Goal: Participate in discussion: Engage in conversation with other users on a specific topic

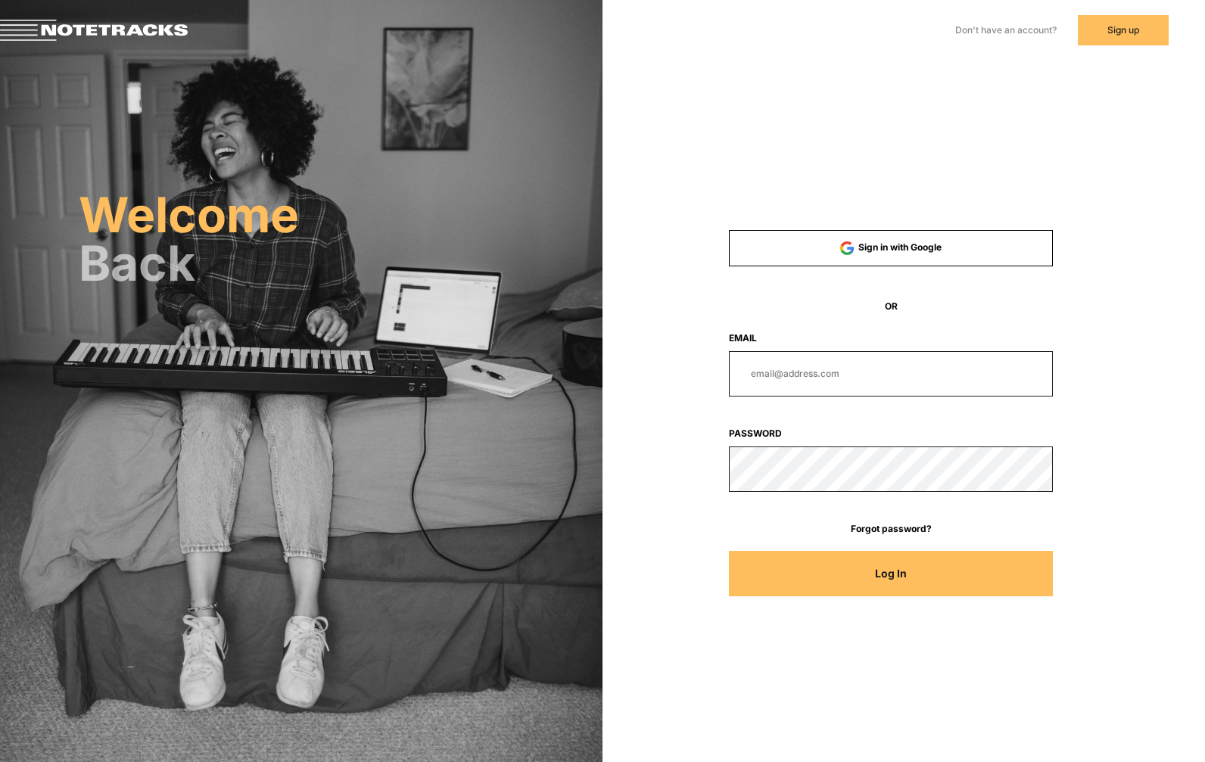
click at [789, 394] on form "Sign in with Google OR Email Password Forgot password? Log In" at bounding box center [891, 421] width 432 height 382
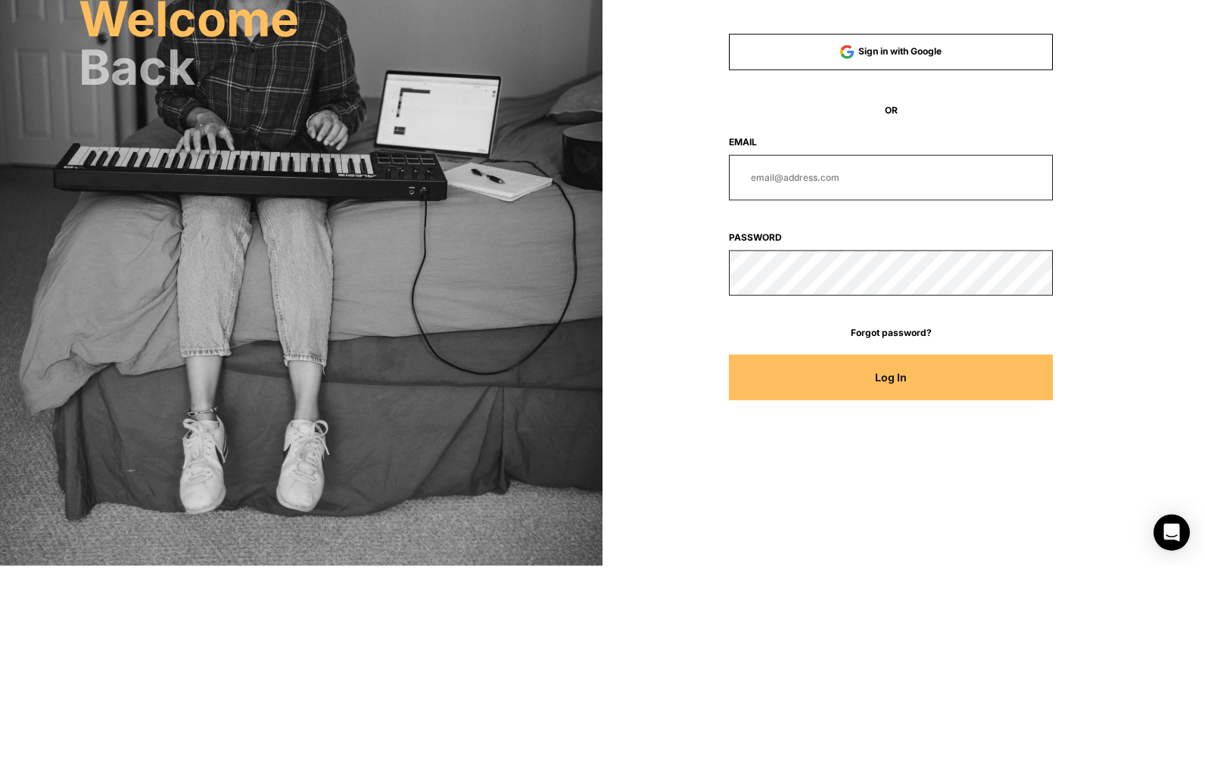
type input "[PERSON_NAME][EMAIL_ADDRESS][DOMAIN_NAME]"
click at [891, 551] on button "Log In" at bounding box center [891, 573] width 324 height 45
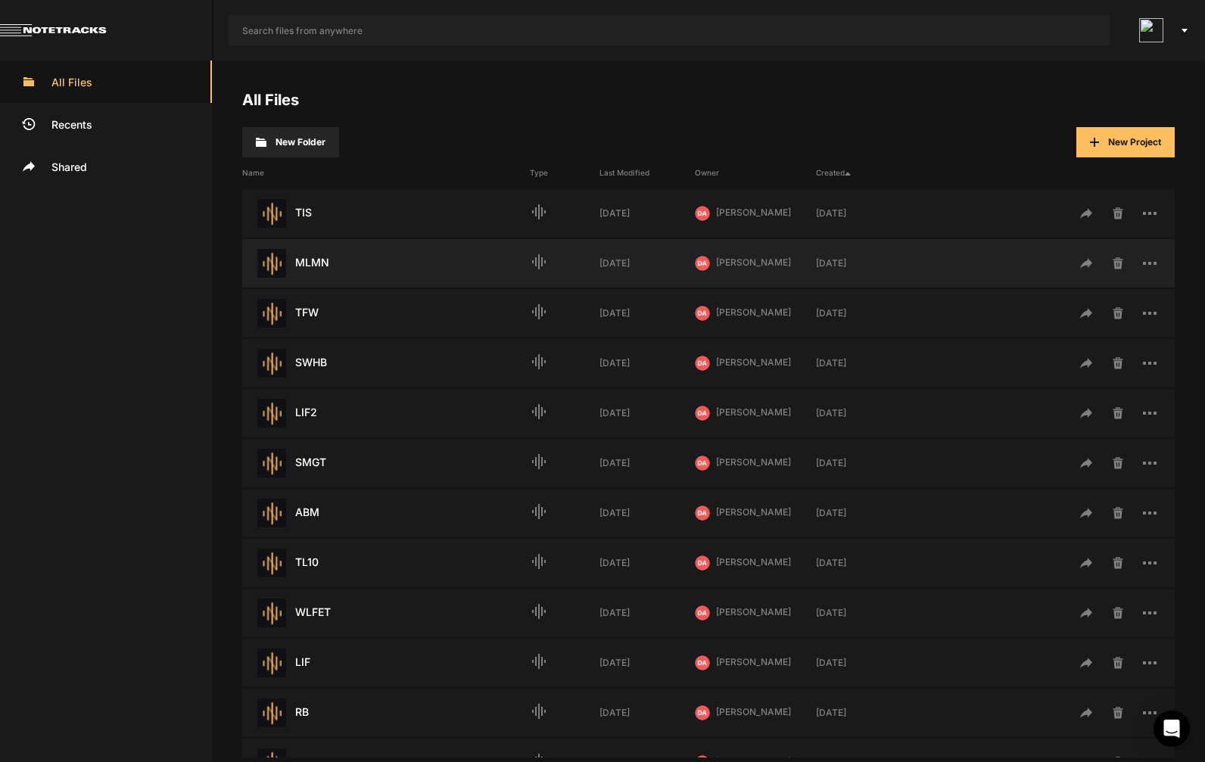
click at [578, 279] on div "MLMN Last Modified: [DATE] graphic_eq [DATE] [PERSON_NAME] DA [DATE]" at bounding box center [708, 263] width 933 height 48
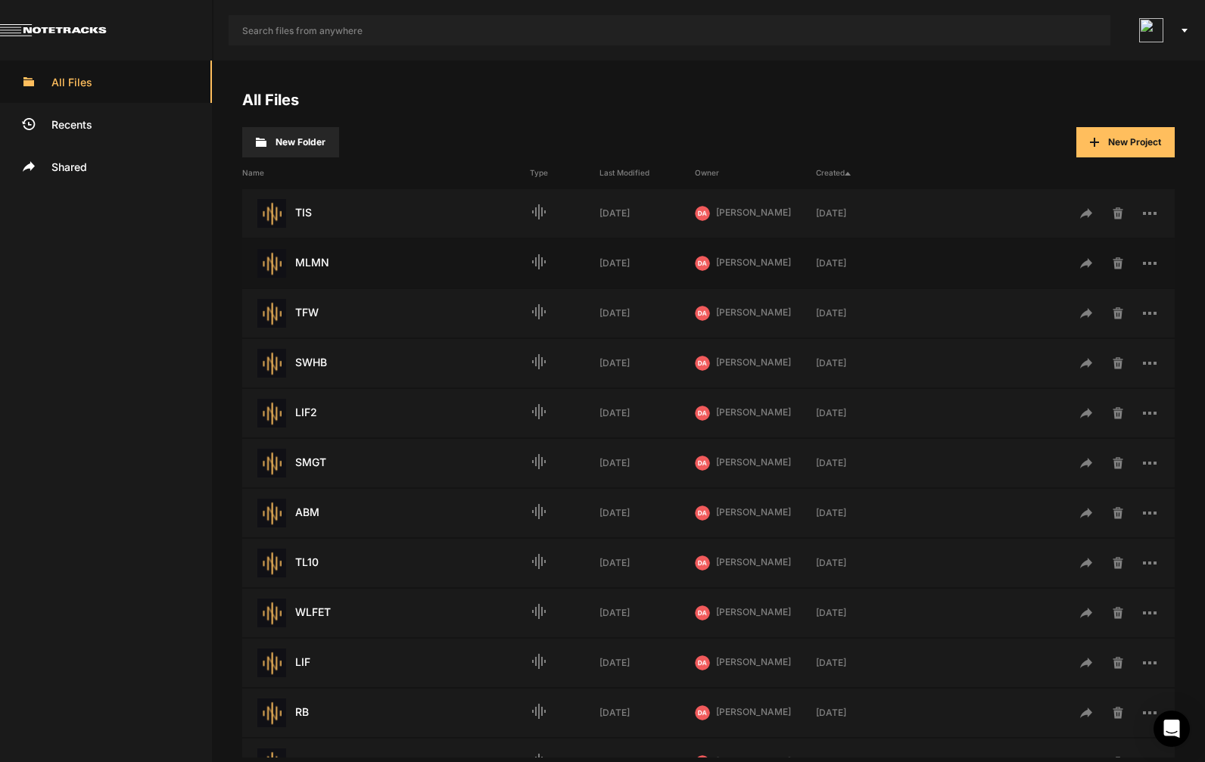
scroll to position [23, 0]
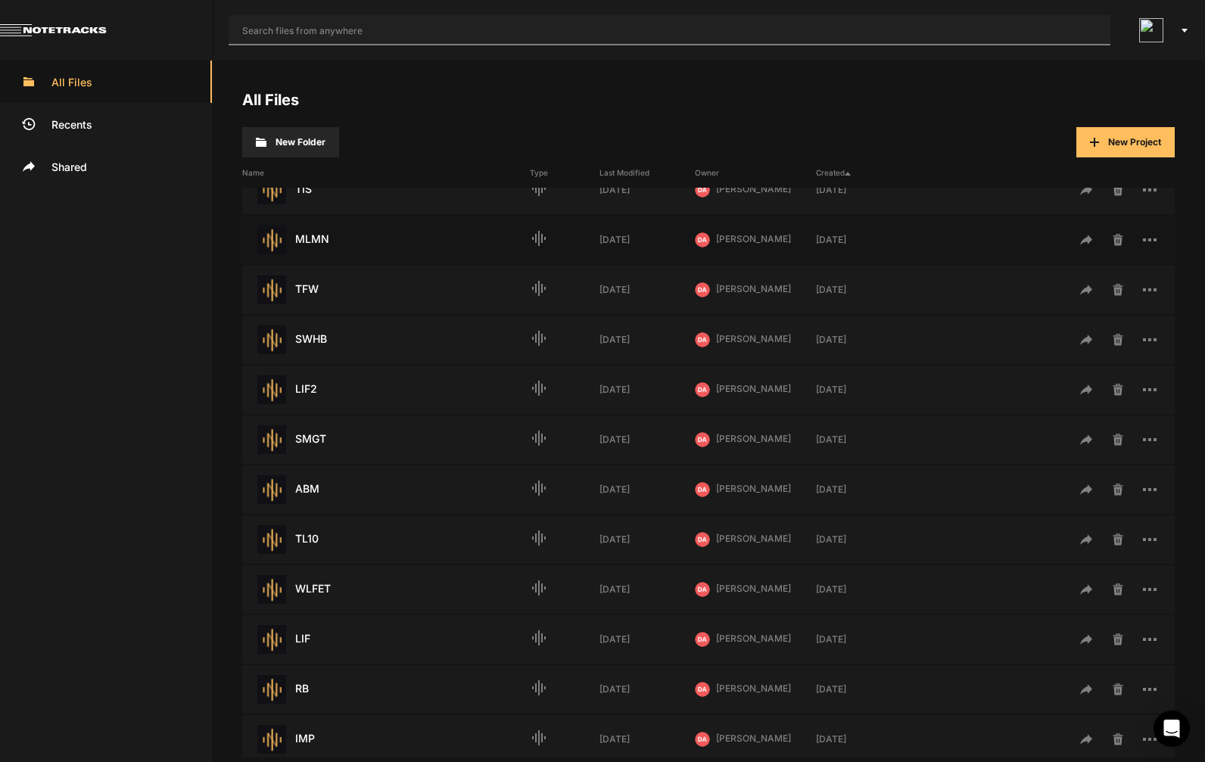
click at [630, 27] on input "text" at bounding box center [670, 30] width 882 height 30
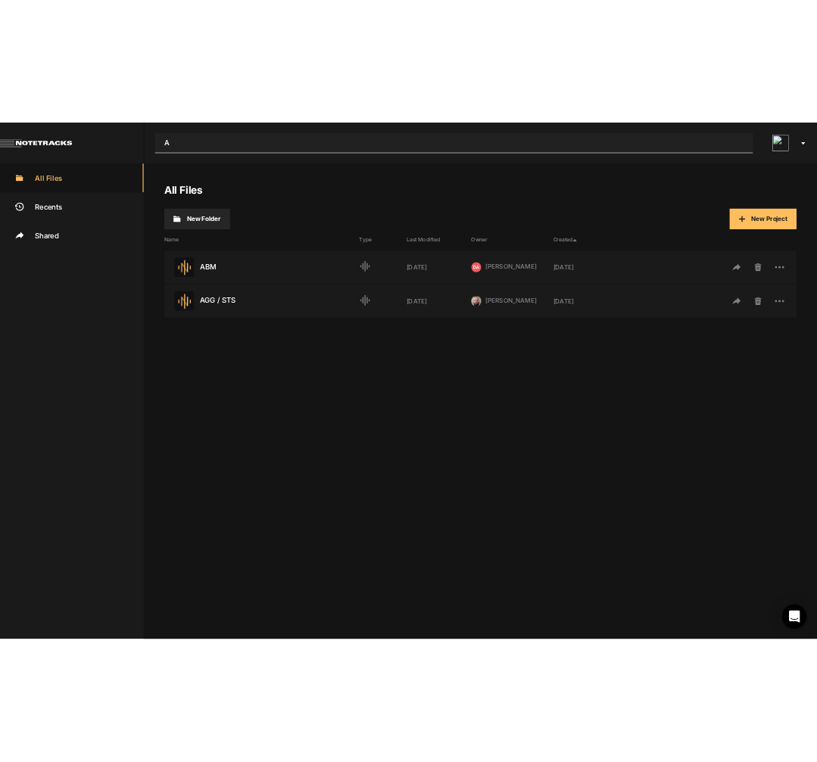
scroll to position [0, 0]
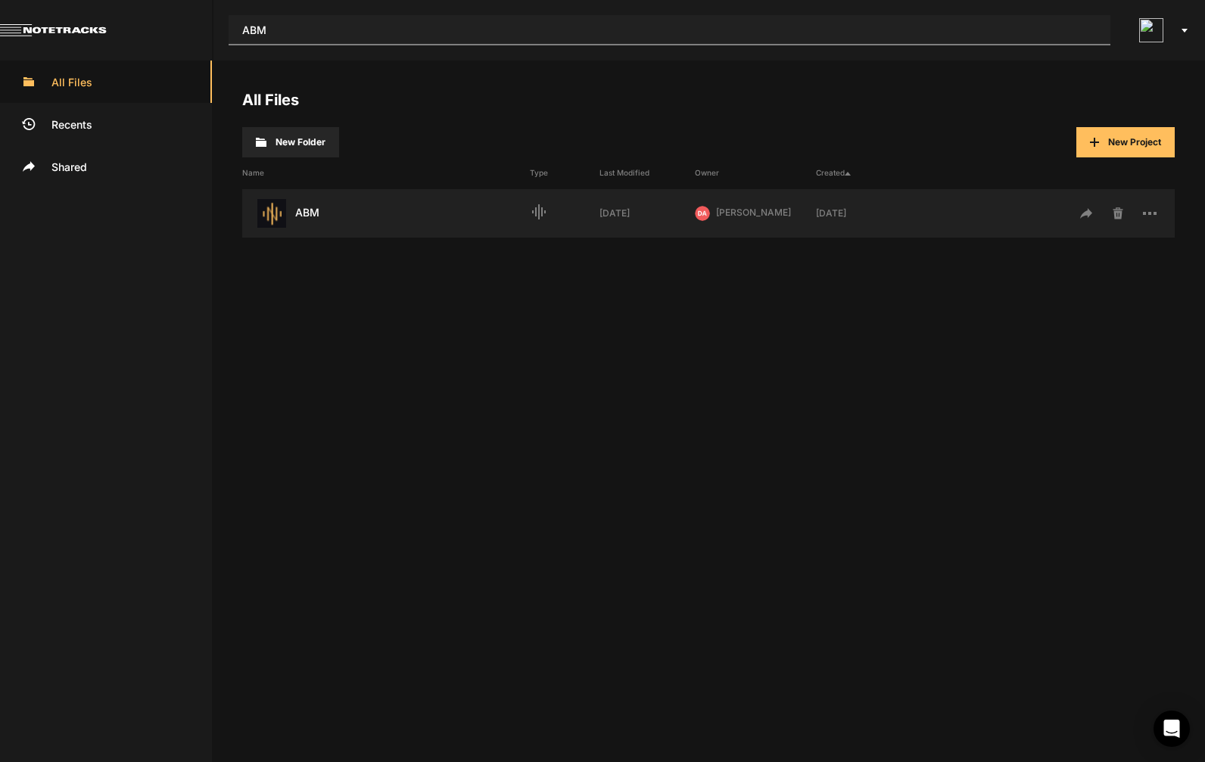
type input "ABM"
click at [325, 225] on div "ABM Last Modified: [DATE]" at bounding box center [386, 213] width 288 height 29
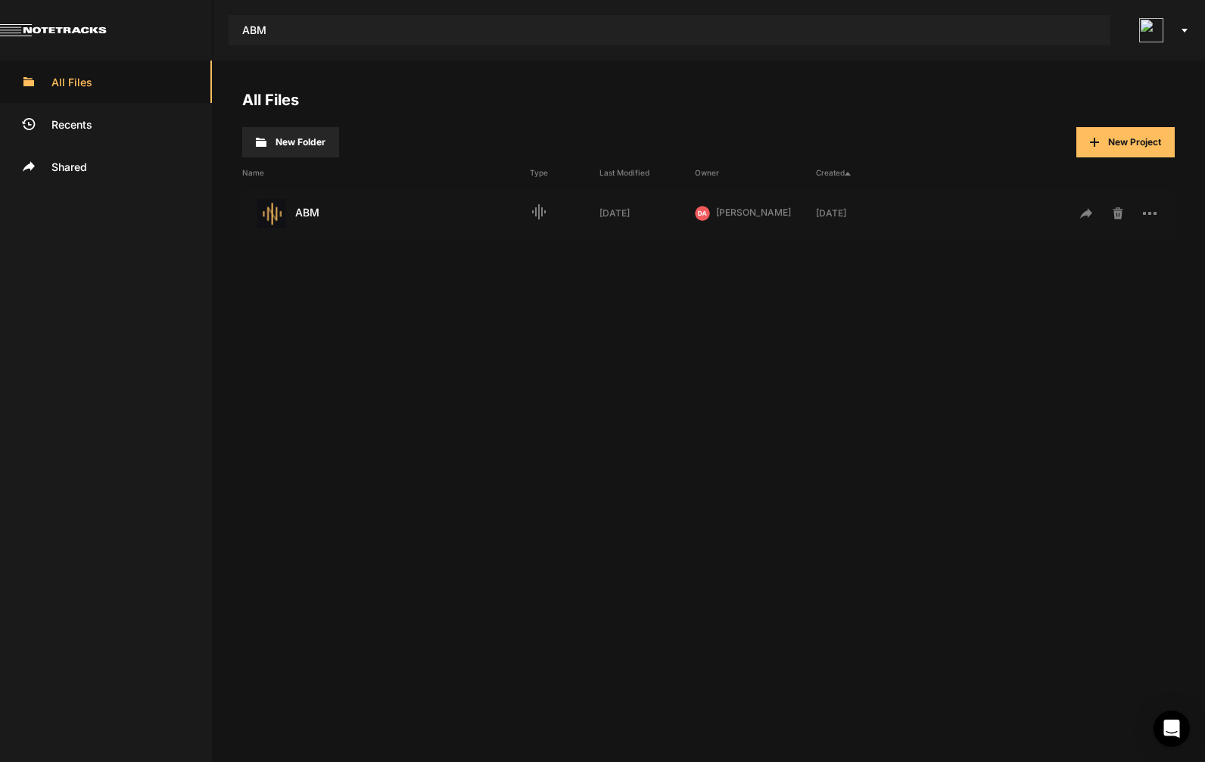
click at [325, 225] on div "ABM Last Modified: [DATE]" at bounding box center [386, 213] width 288 height 29
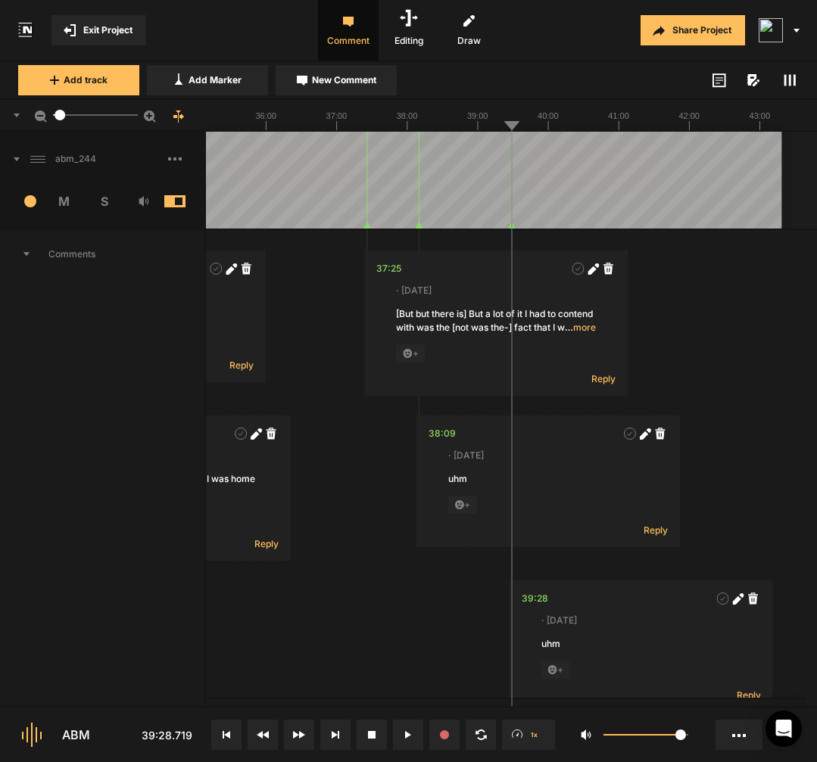
click at [173, 161] on span at bounding box center [186, 159] width 36 height 24
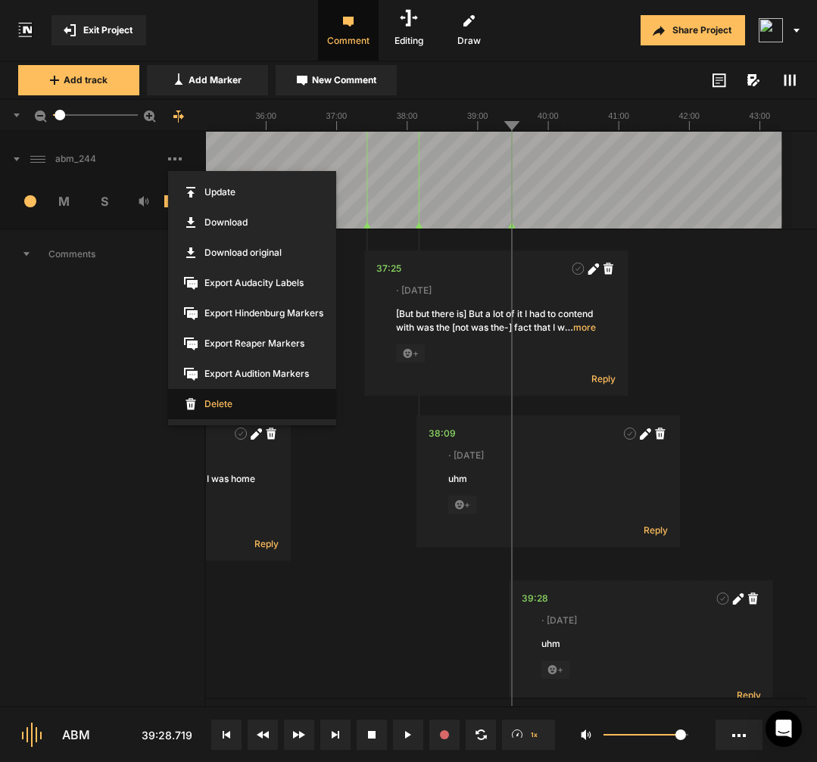
click at [215, 406] on span "Delete" at bounding box center [252, 404] width 168 height 30
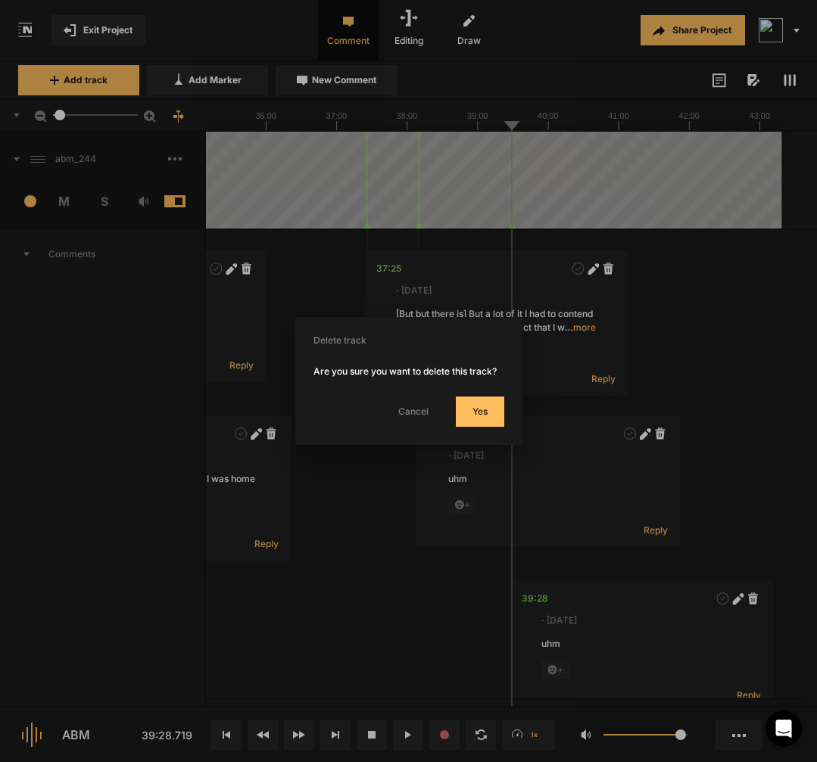
click at [494, 427] on button "Yes" at bounding box center [480, 412] width 48 height 30
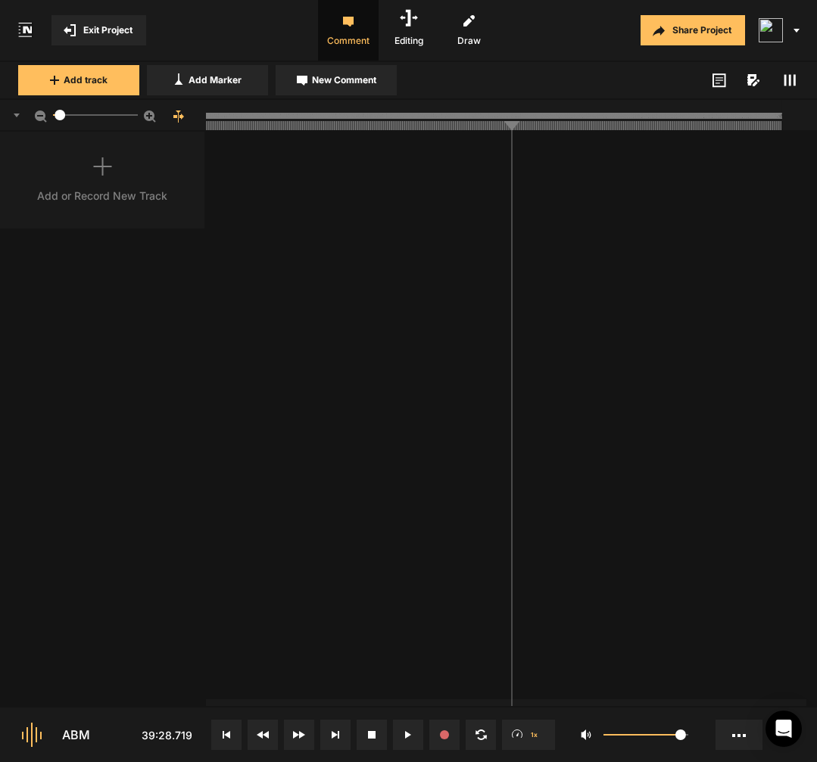
click at [86, 182] on div "Add or Record New Track" at bounding box center [103, 180] width 206 height 97
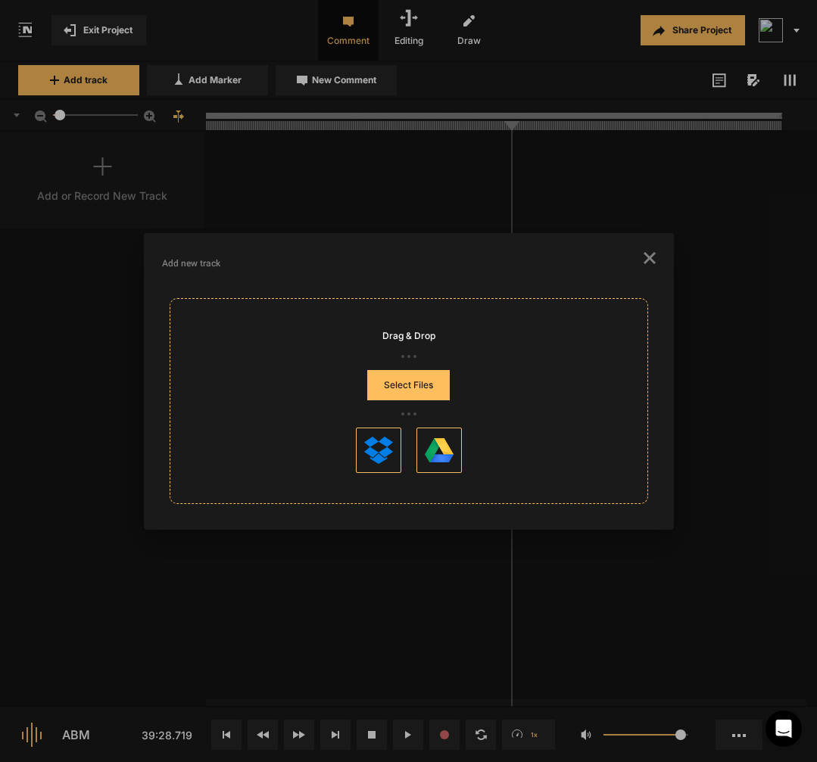
click at [412, 378] on button "Select Files" at bounding box center [408, 385] width 83 height 30
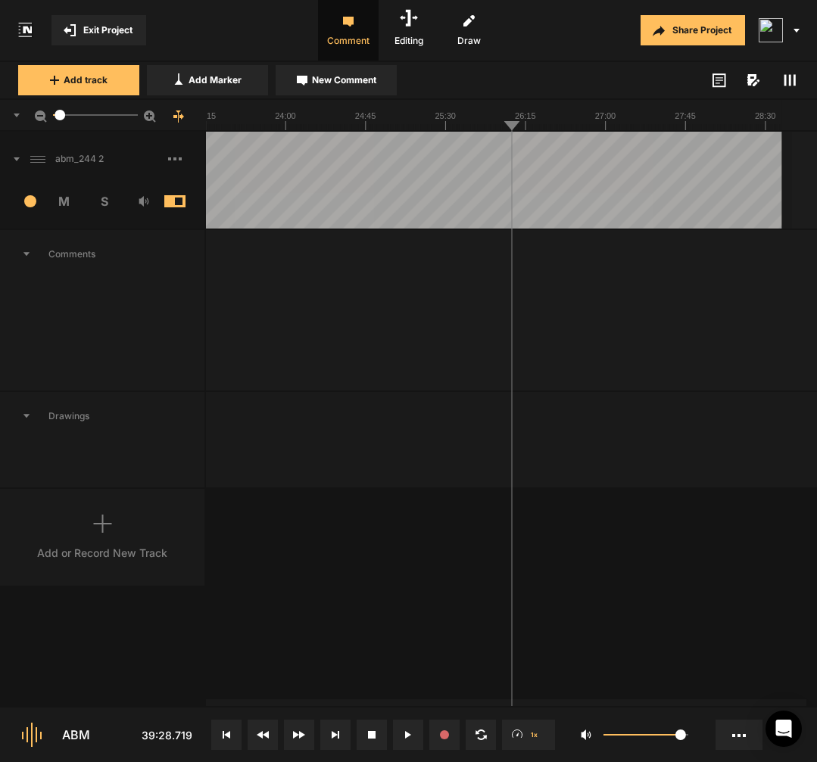
click at [226, 733] on icon at bounding box center [227, 735] width 8 height 8
click at [229, 728] on button at bounding box center [226, 735] width 30 height 30
click at [229, 729] on button at bounding box center [226, 735] width 30 height 30
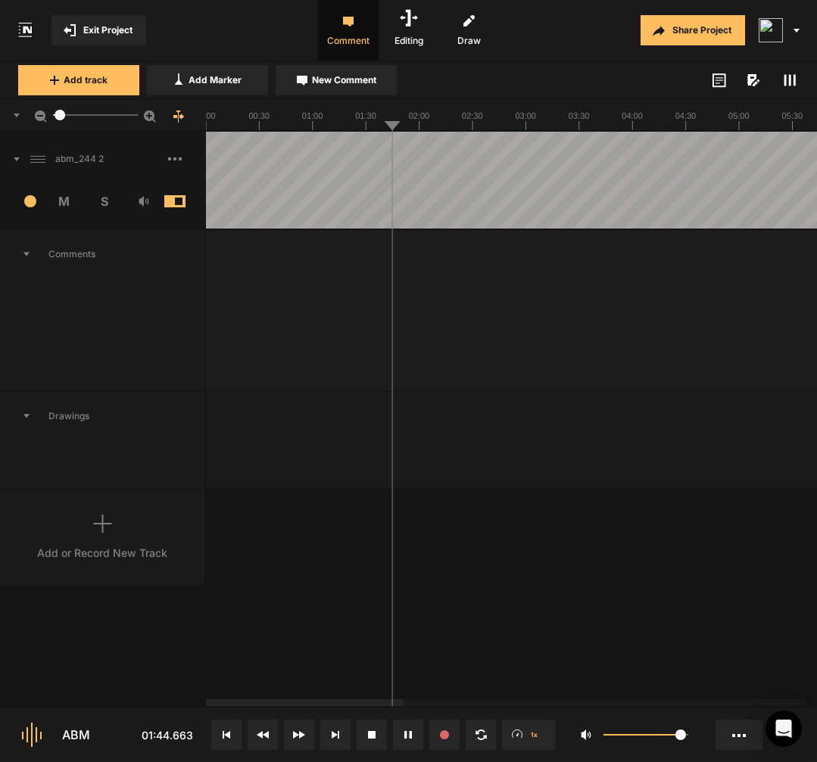
click at [231, 735] on button at bounding box center [226, 735] width 30 height 30
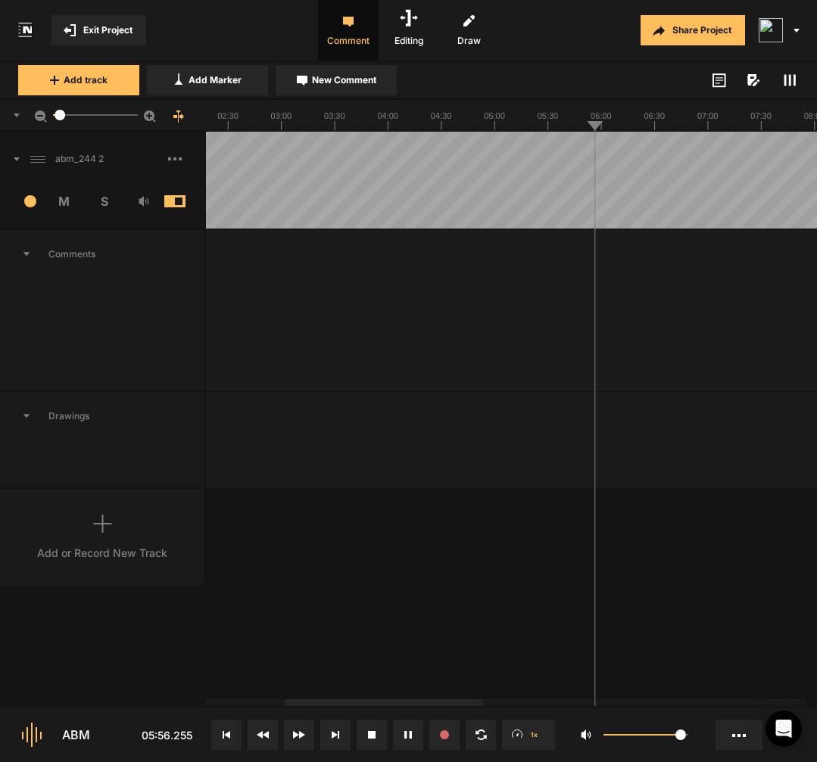
click at [337, 83] on span "New Comment" at bounding box center [344, 80] width 64 height 14
click at [748, 270] on icon at bounding box center [752, 268] width 11 height 11
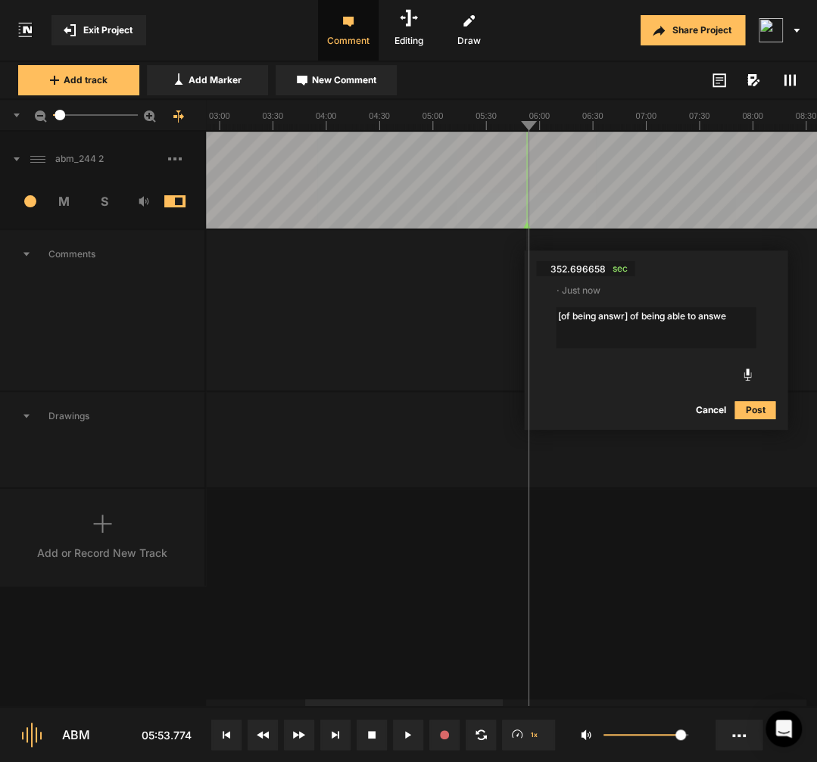
type textarea "[of being answr] of being able to answer"
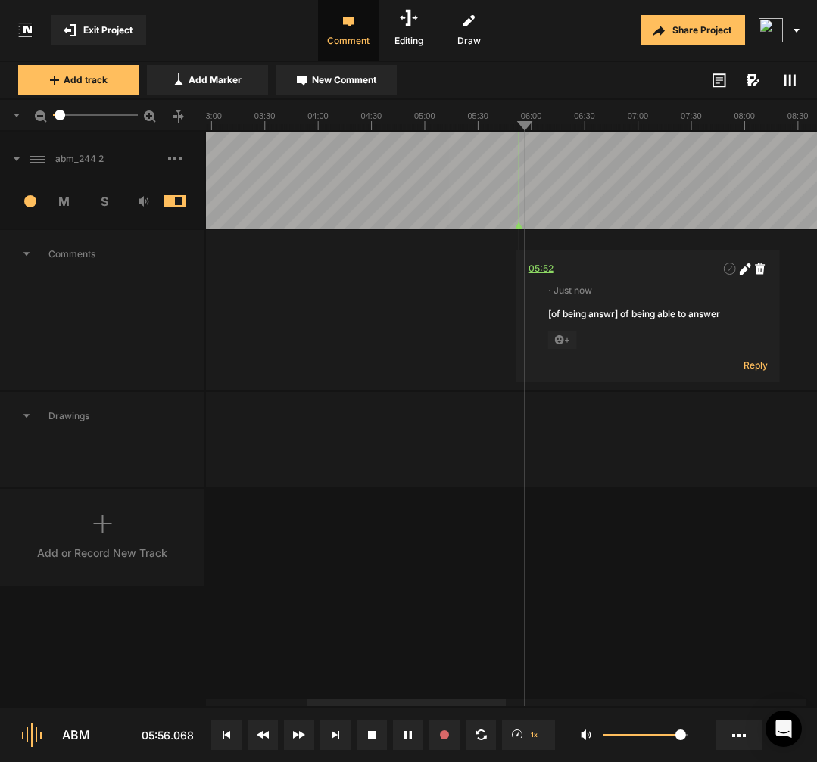
click at [546, 270] on div "05:52" at bounding box center [541, 268] width 25 height 15
click at [746, 269] on icon at bounding box center [743, 270] width 8 height 8
click at [614, 311] on textarea "[of being answr] of being able to answer" at bounding box center [648, 327] width 200 height 41
type textarea "[of being answer] of being able to answer"
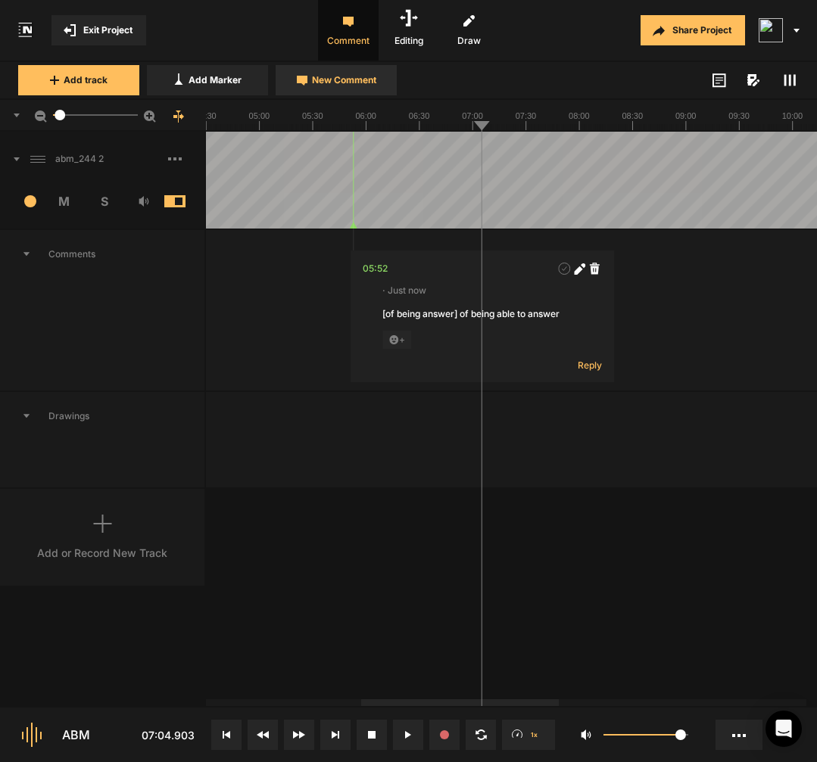
click at [368, 82] on span "New Comment" at bounding box center [344, 80] width 64 height 14
type textarea "[and sh-]and the welfare man"
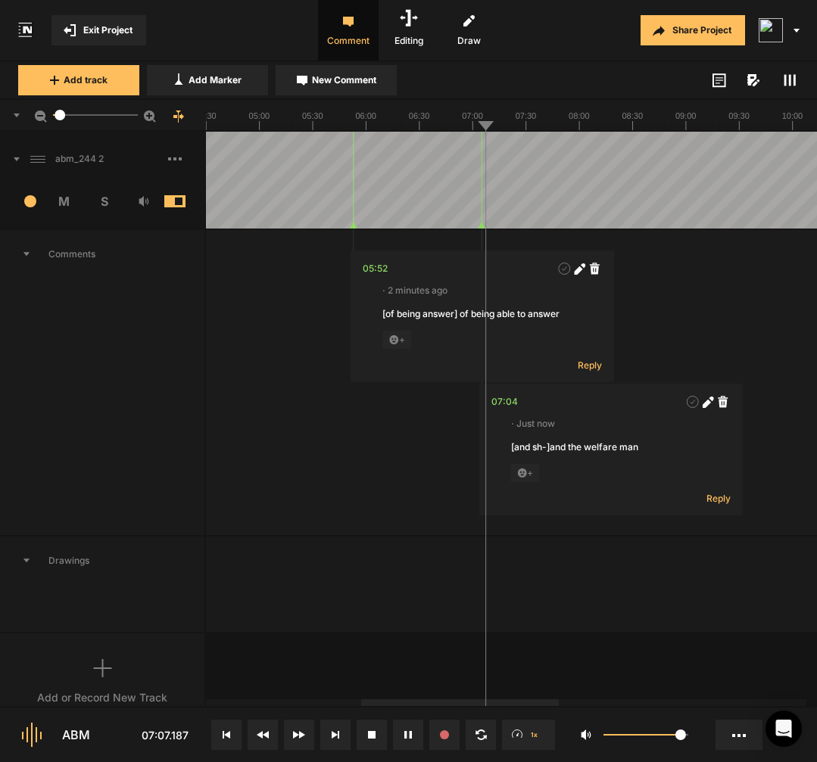
click at [709, 403] on icon at bounding box center [706, 403] width 8 height 8
click at [557, 450] on textarea "[and sh-]and the welfare man" at bounding box center [611, 461] width 200 height 41
type textarea "[and sh-] and the welfare man"
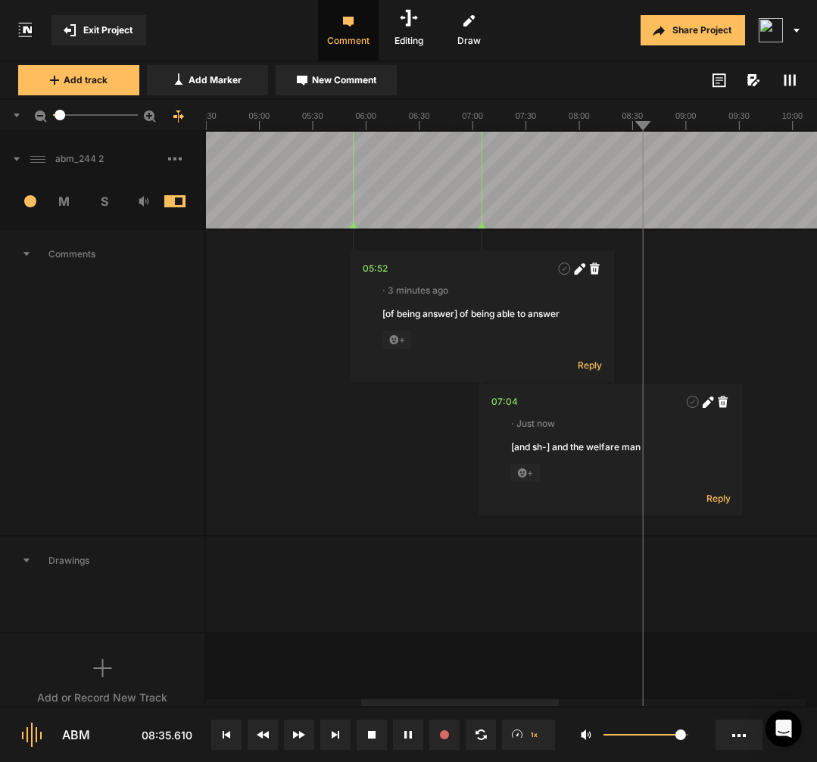
click at [344, 81] on span "New Comment" at bounding box center [344, 80] width 64 height 14
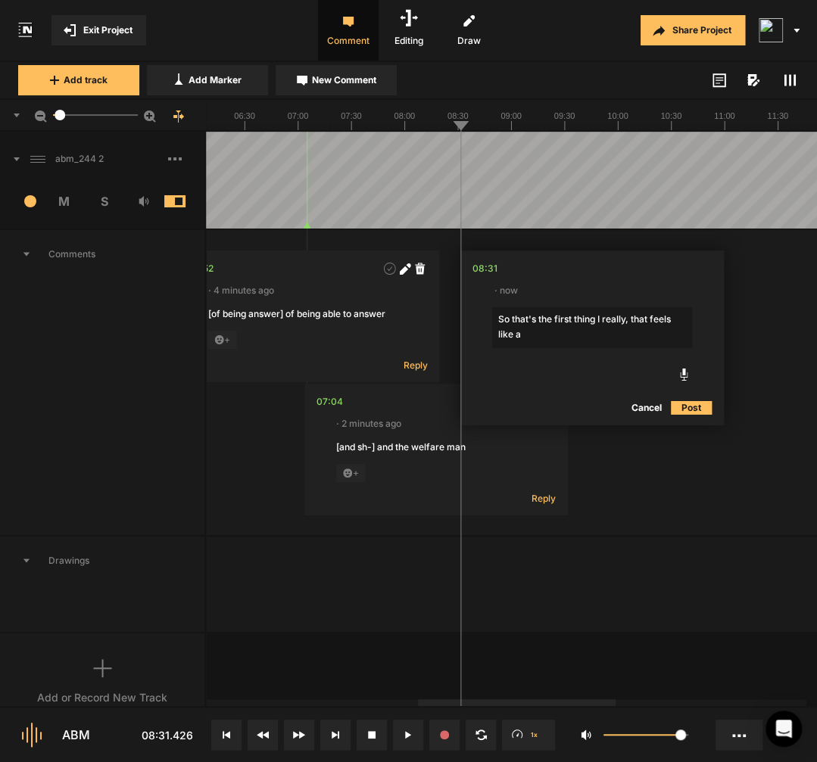
click at [591, 341] on textarea "So that's the first thing I really, that feels like a" at bounding box center [592, 327] width 200 height 41
click at [559, 336] on textarea "So that's the first thing I really, that feels like a tangent, but it's the fir…" at bounding box center [592, 334] width 200 height 55
click at [633, 318] on textarea "So that's the first thing I really, that feels like a tangent, but it's the fir…" at bounding box center [592, 334] width 200 height 55
type textarea "[So that's the first thing I really, ] that feels like a tangent, but it's the …"
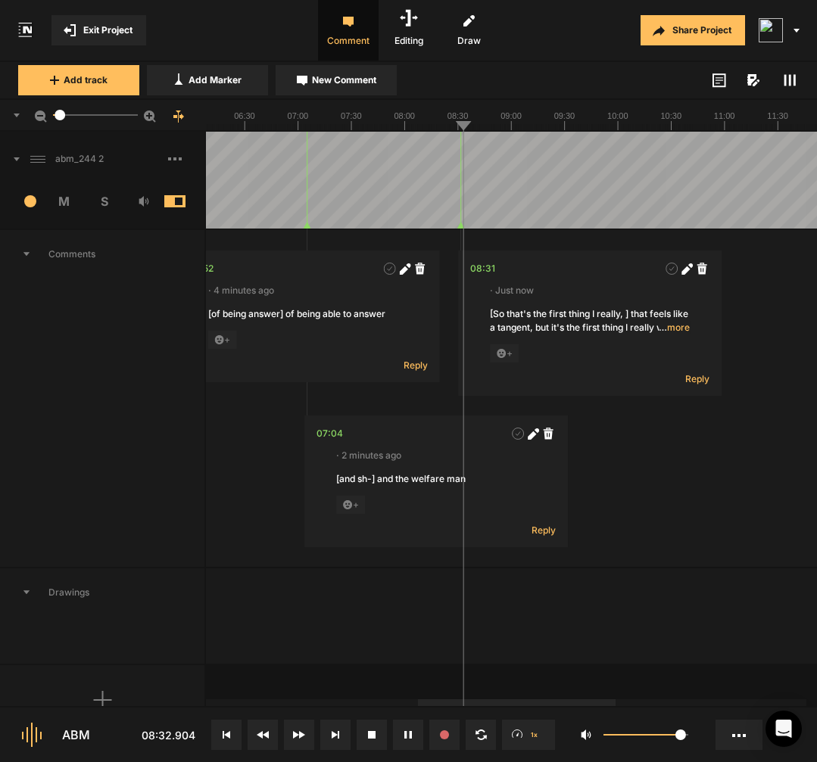
click at [676, 327] on span "… more" at bounding box center [674, 328] width 31 height 14
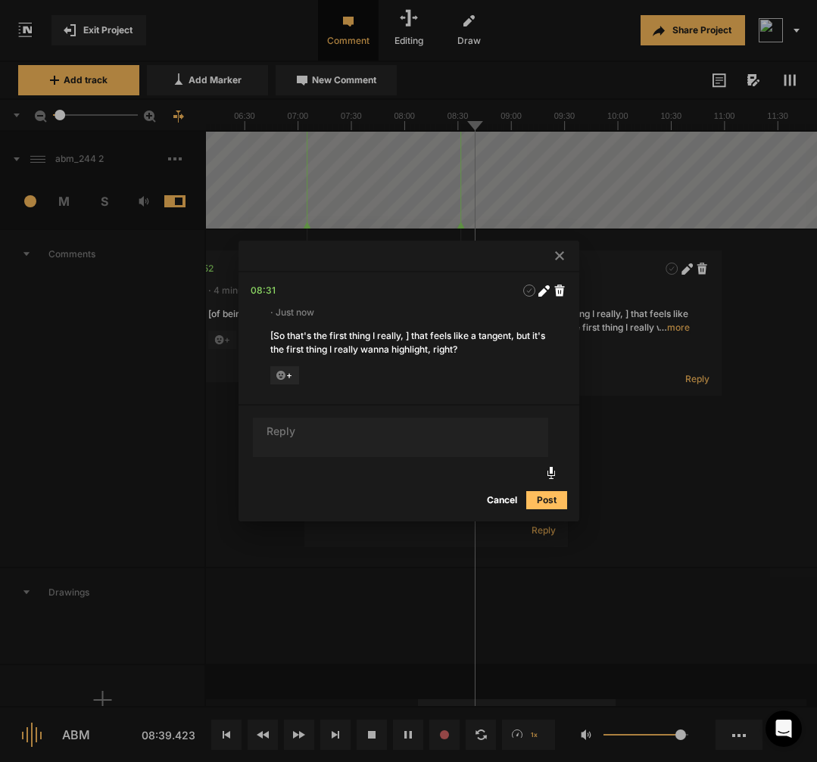
click at [507, 400] on nt-comment "08:31 · Just now [So that's the first thing I really, ] that feels like a tange…" at bounding box center [409, 339] width 341 height 132
click at [652, 609] on div at bounding box center [408, 381] width 817 height 762
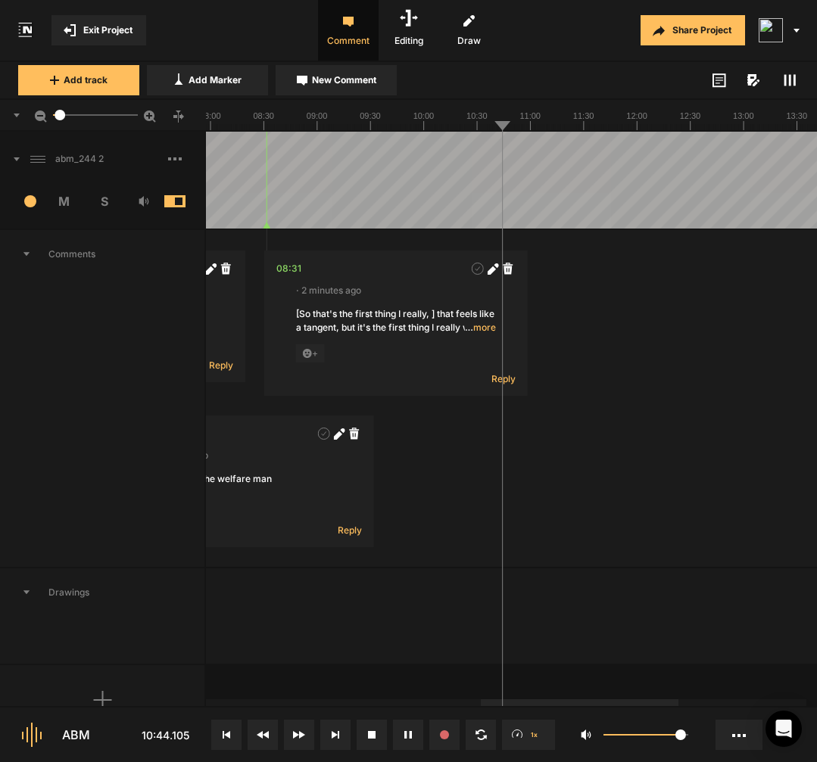
click at [367, 89] on button "New Comment" at bounding box center [336, 80] width 121 height 30
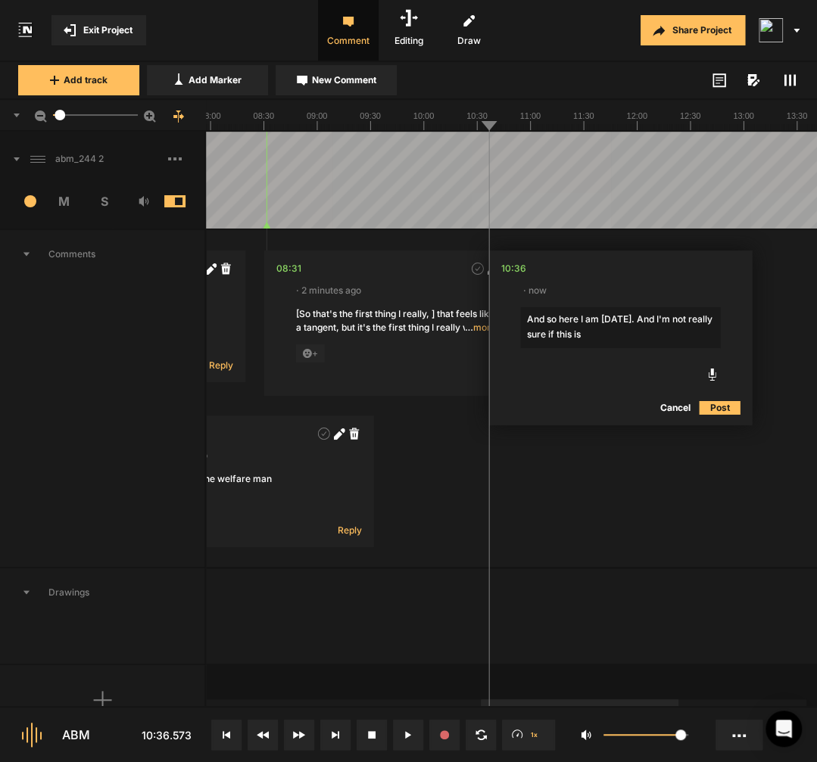
click at [609, 333] on textarea "And so here I am [DATE]. And I'm not really sure if this is" at bounding box center [620, 327] width 200 height 41
click at [517, 273] on div "10:36" at bounding box center [512, 268] width 25 height 15
click at [625, 320] on textarea "And so here I am [DATE]. And I'm not really sure if this is exactly where I wan…" at bounding box center [620, 334] width 200 height 55
click at [524, 322] on textarea "And so here I am [DATE]. And I'm not really sure if this is exactly where I wan…" at bounding box center [620, 334] width 200 height 55
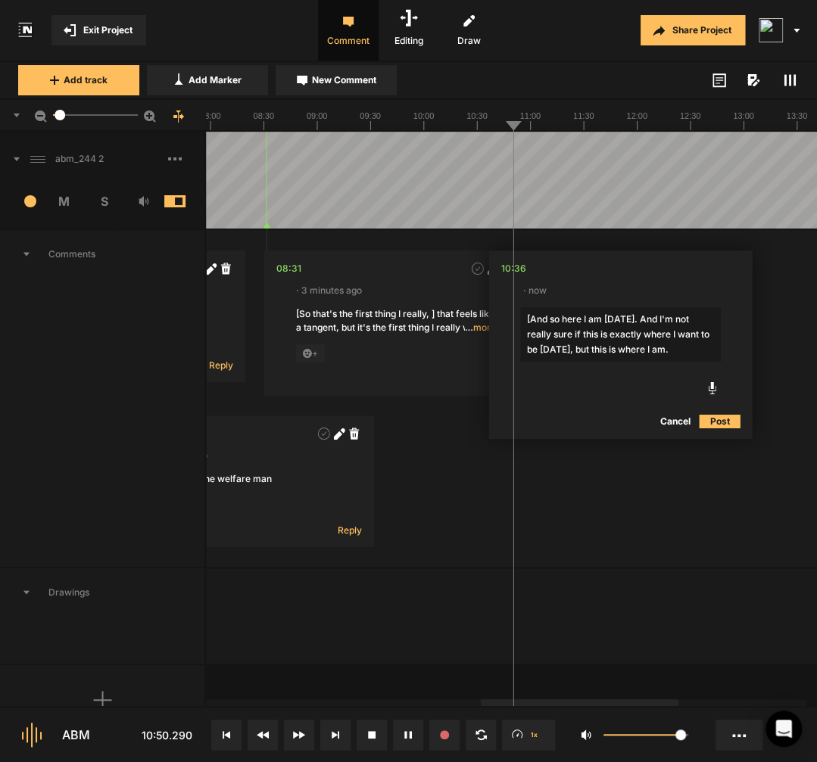
click at [633, 319] on textarea "[And so here I am [DATE]. And I'm not really sure if this is exactly where I wa…" at bounding box center [620, 334] width 200 height 55
type textarea "[And so here I am [DATE]. ] And I'm not really sure if this is exactly where I …"
click at [518, 272] on div "10:36" at bounding box center [512, 268] width 25 height 15
click at [515, 267] on div "10:36" at bounding box center [512, 268] width 25 height 15
click at [719, 425] on button "Post" at bounding box center [719, 422] width 41 height 18
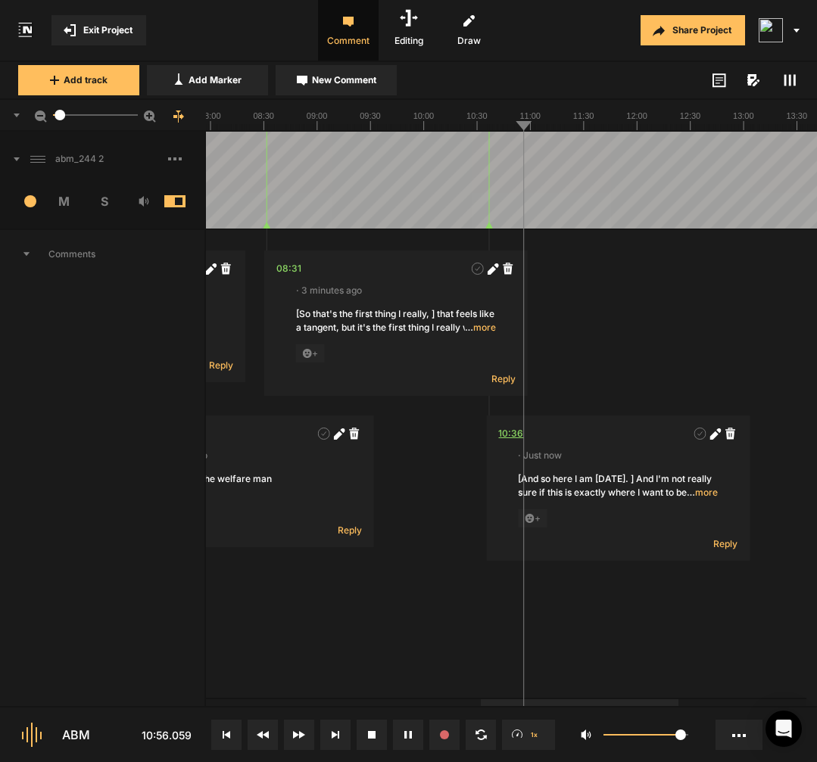
click at [516, 435] on div "10:36" at bounding box center [510, 433] width 25 height 15
click at [707, 494] on span "… more" at bounding box center [702, 493] width 31 height 14
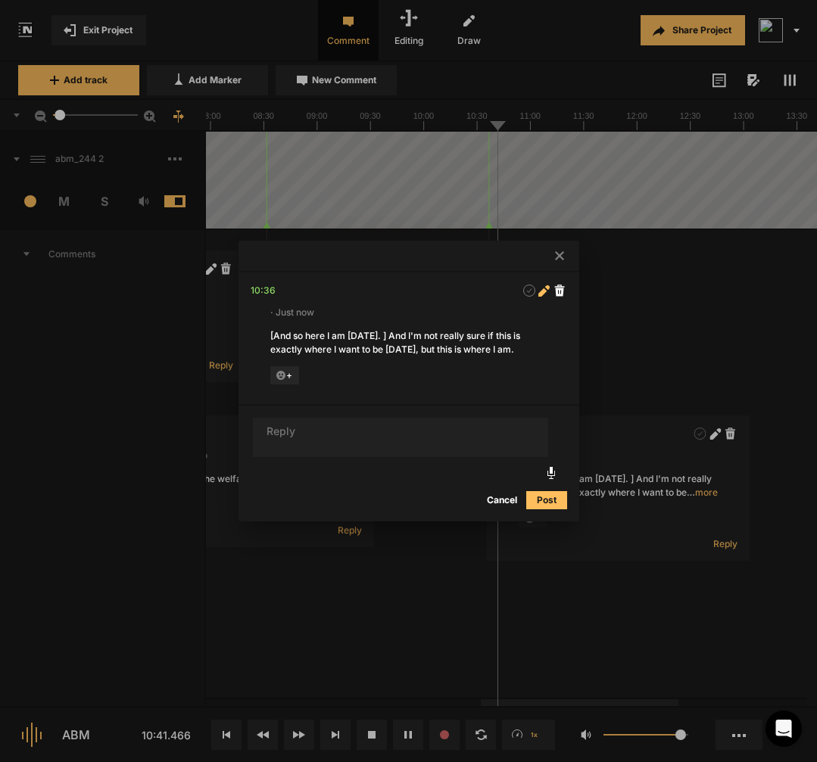
click at [544, 288] on icon at bounding box center [542, 292] width 8 height 8
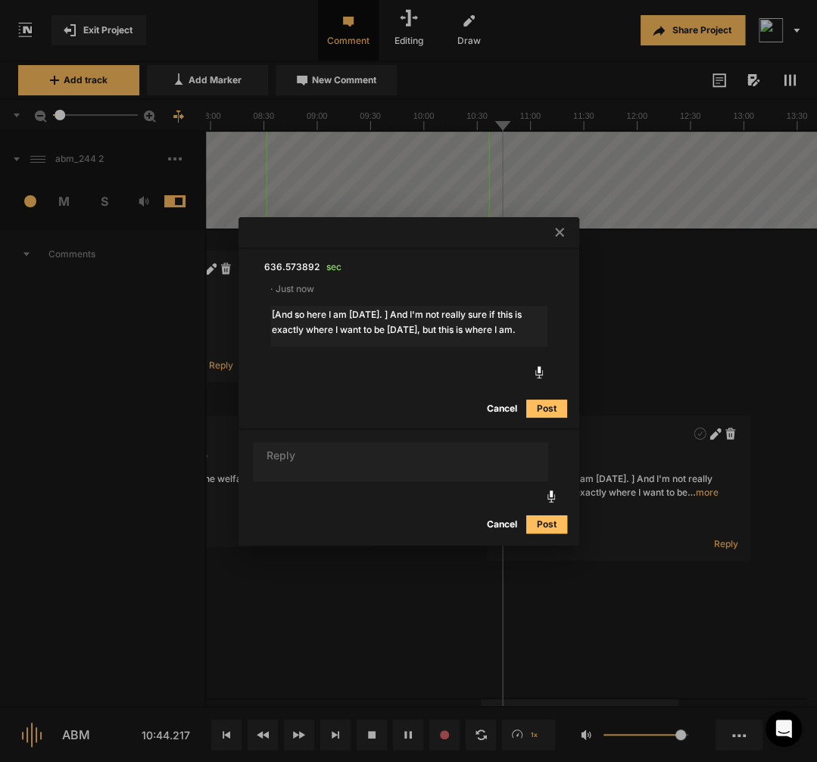
click at [309, 331] on textarea "[And so here I am [DATE]. ] And I'm not really sure if this is exactly where I …" at bounding box center [408, 326] width 277 height 41
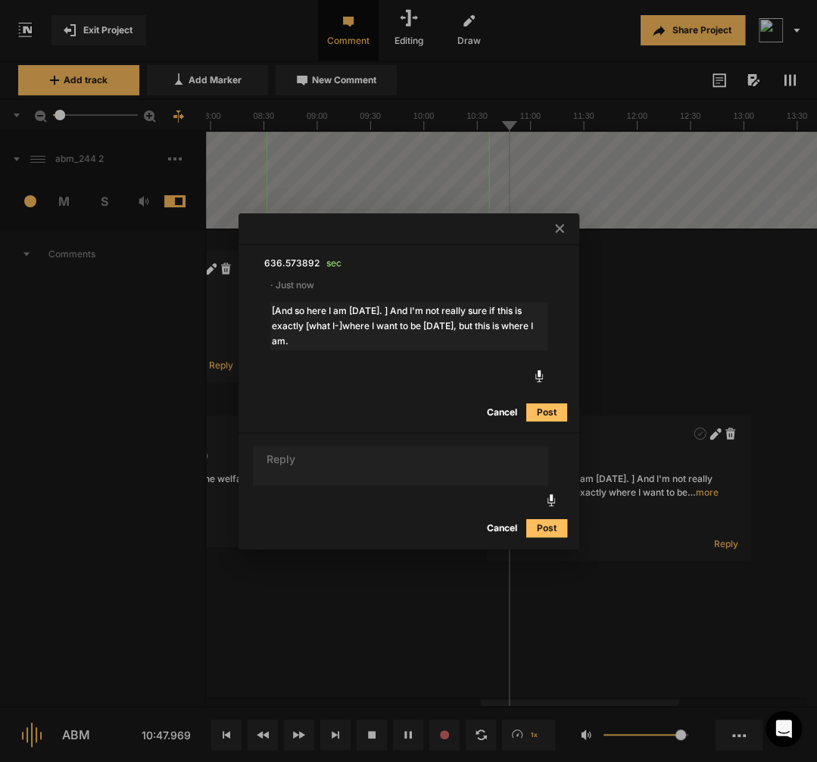
type textarea "[And so here I am [DATE]. ] And I'm not really sure if this is exactly [what I-…"
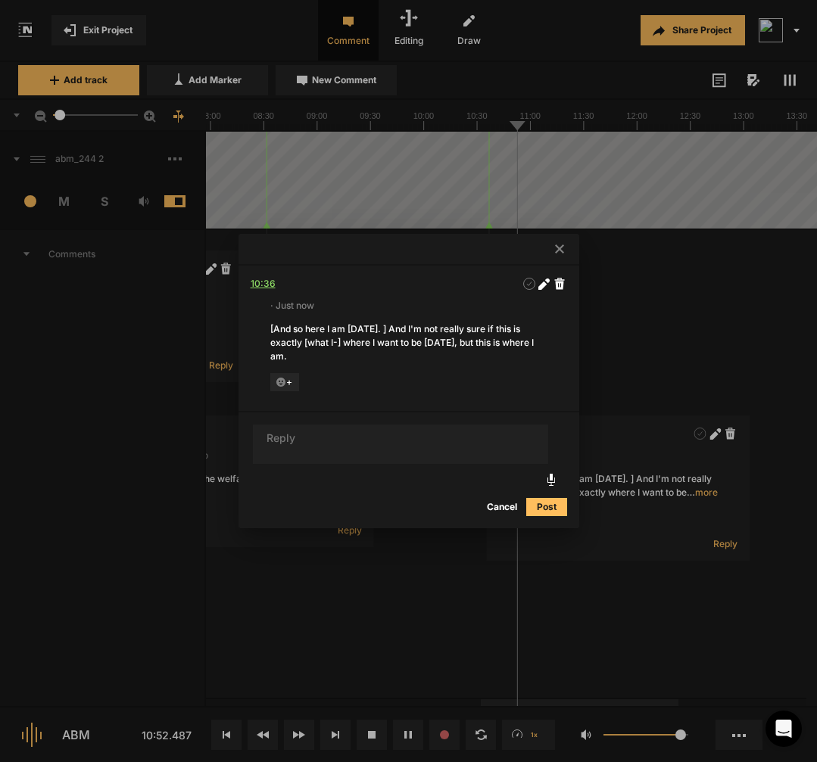
click at [269, 282] on div "10:36" at bounding box center [263, 283] width 25 height 15
click at [542, 284] on icon at bounding box center [542, 285] width 8 height 8
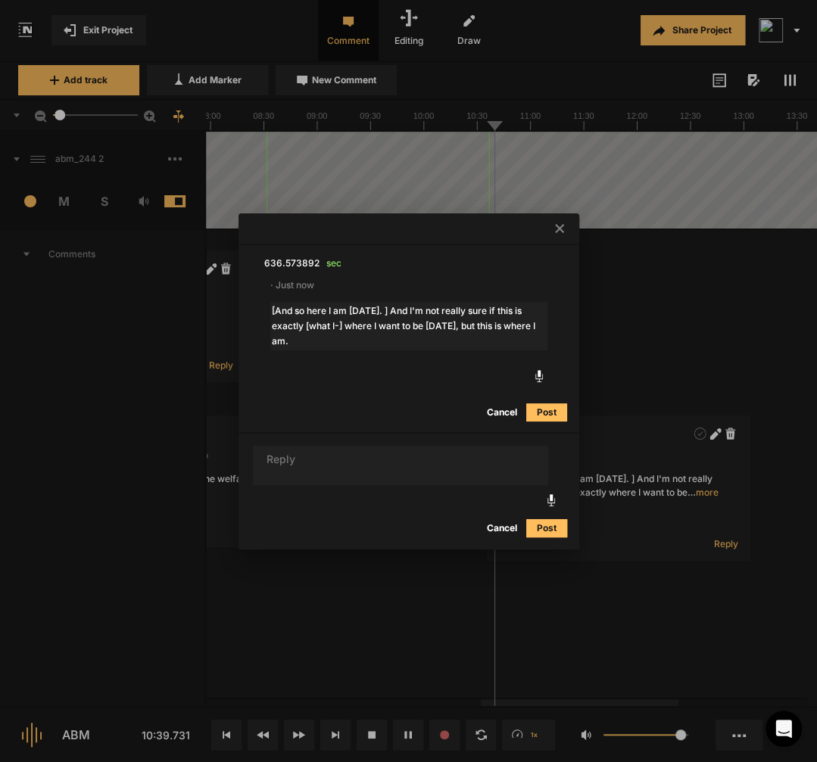
click at [324, 320] on textarea "[And so here I am [DATE]. ] And I'm not really sure if this is exactly [what I-…" at bounding box center [408, 326] width 277 height 48
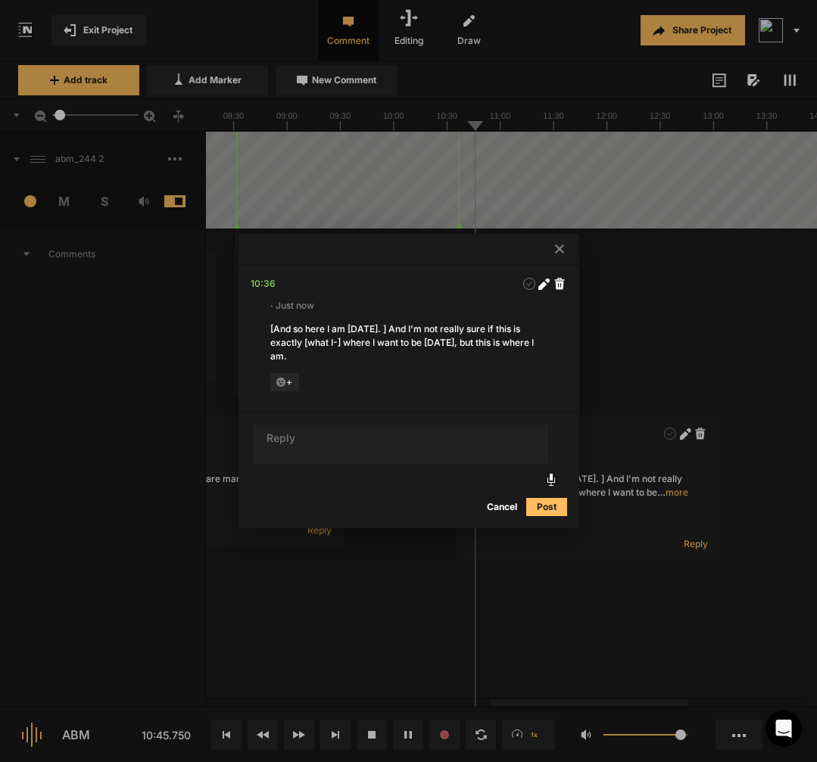
click at [625, 379] on div at bounding box center [408, 381] width 817 height 762
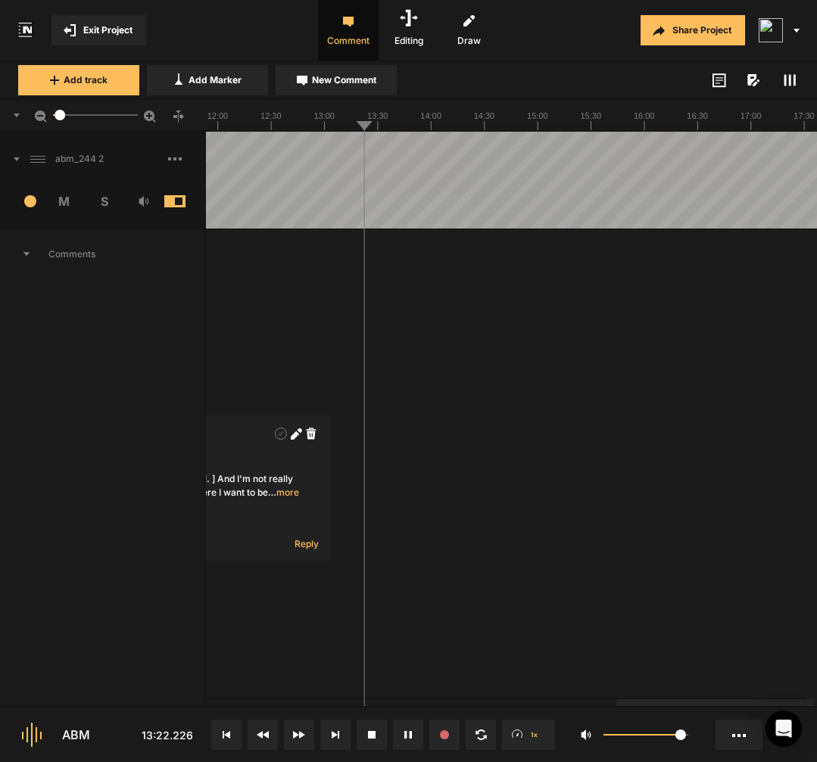
click at [353, 206] on div at bounding box center [465, 180] width 3055 height 97
click at [353, 205] on div at bounding box center [465, 180] width 3055 height 97
click at [336, 85] on span "New Comment" at bounding box center [344, 80] width 64 height 14
type textarea "[the nax] the natural"
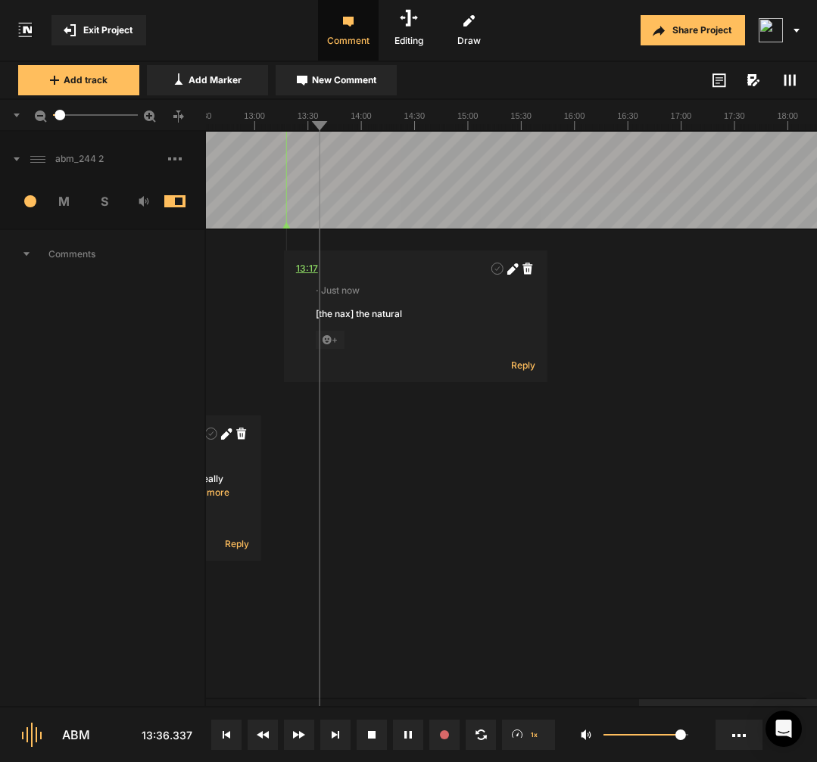
click at [307, 270] on div "13:17" at bounding box center [307, 268] width 22 height 15
click at [349, 207] on div at bounding box center [396, 180] width 3055 height 97
click at [356, 208] on div at bounding box center [396, 180] width 3055 height 97
click at [352, 209] on div at bounding box center [396, 180] width 3055 height 97
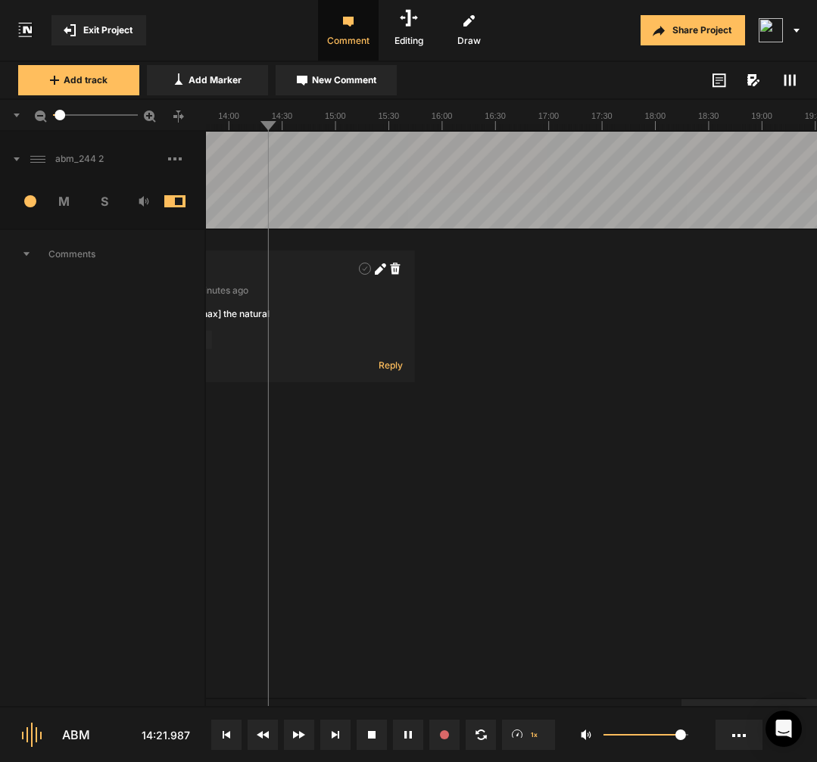
click at [260, 207] on div at bounding box center [263, 180] width 3055 height 97
click at [251, 207] on div at bounding box center [263, 180] width 3055 height 97
click at [248, 206] on div at bounding box center [263, 180] width 3055 height 97
click at [162, 432] on div "Comments" at bounding box center [103, 481] width 206 height 505
click at [341, 477] on div "05:52 · 13 minutes ago [of being answer] of being able to answer + Reply 07:04 …" at bounding box center [263, 481] width 3055 height 502
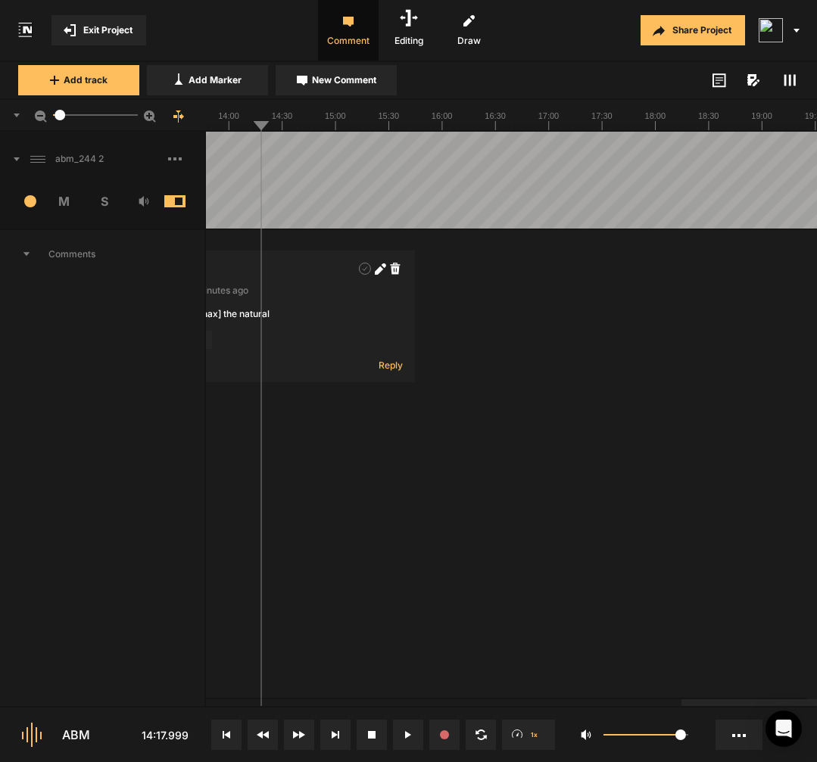
click at [260, 207] on div at bounding box center [263, 180] width 3055 height 97
click at [252, 208] on div at bounding box center [263, 180] width 3055 height 97
click at [357, 92] on button "New Comment" at bounding box center [336, 80] width 121 height 30
click at [382, 318] on textarea "[because it doesn't, it means potentially that you could make a" at bounding box center [388, 327] width 200 height 41
click at [410, 334] on textarea "[because it doesn't,] it means potentially that you could make a" at bounding box center [388, 327] width 200 height 41
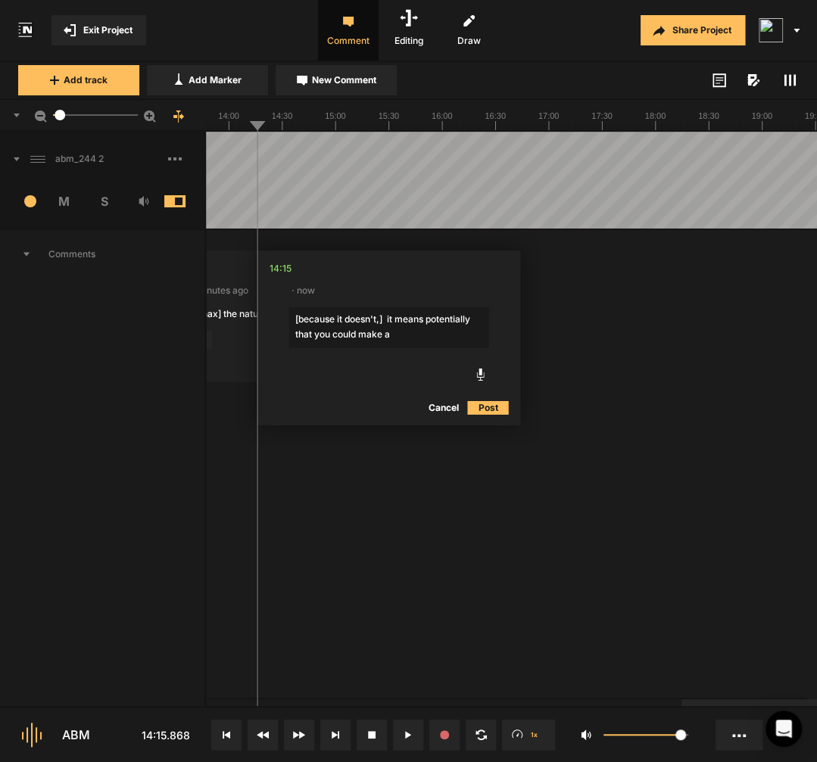
type textarea "[because it doesn't,] it means potentially that you could make a decision that …"
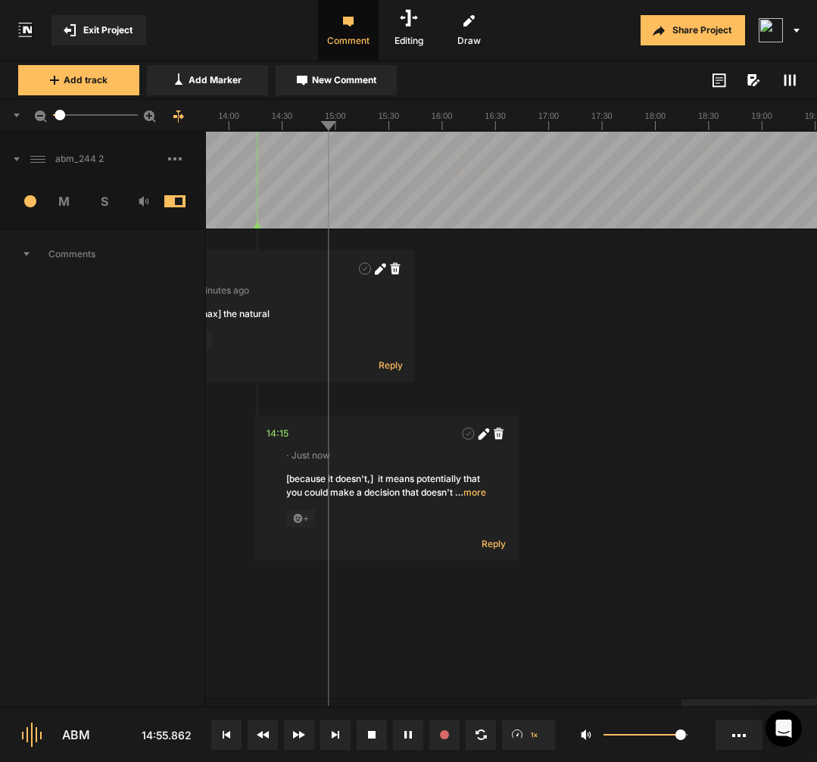
click at [310, 207] on div at bounding box center [263, 180] width 3055 height 97
click at [206, 544] on div "05:52 · 14 minutes ago [of being answer] of being able to answer + Reply 07:04 …" at bounding box center [263, 488] width 3055 height 516
click at [169, 481] on div "Comments" at bounding box center [103, 488] width 206 height 519
click at [347, 204] on div at bounding box center [263, 180] width 3055 height 97
click at [340, 206] on div at bounding box center [263, 180] width 3055 height 97
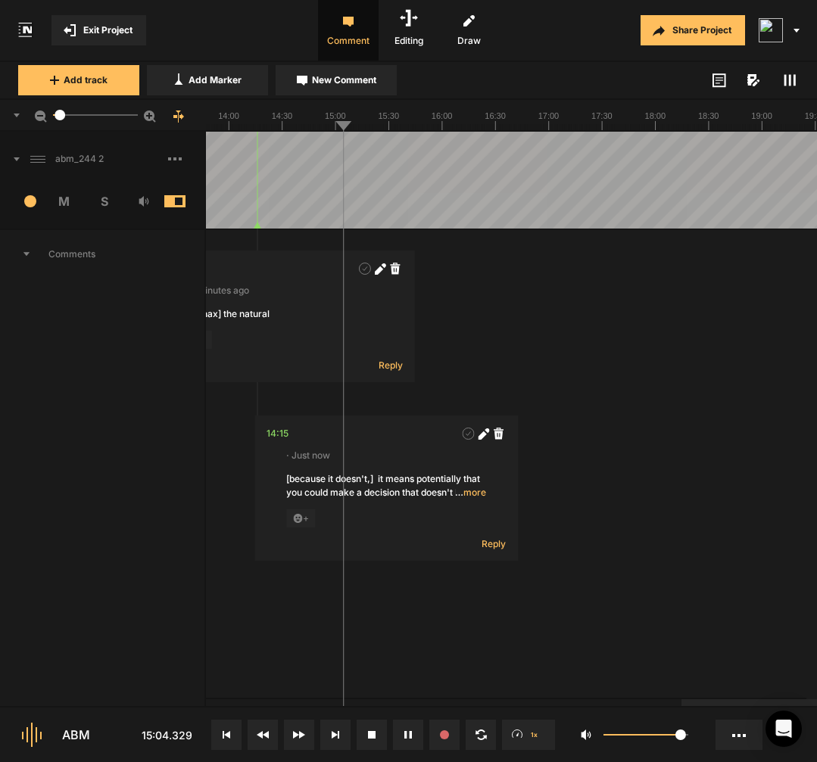
click at [327, 207] on div at bounding box center [263, 180] width 3055 height 97
click at [312, 199] on div at bounding box center [263, 180] width 3055 height 97
click at [342, 204] on div at bounding box center [263, 180] width 3055 height 97
click at [360, 88] on button "New Comment" at bounding box center [336, 80] width 121 height 30
click at [443, 338] on textarea "If you're watching me on YouTube, I mean if" at bounding box center [477, 327] width 200 height 41
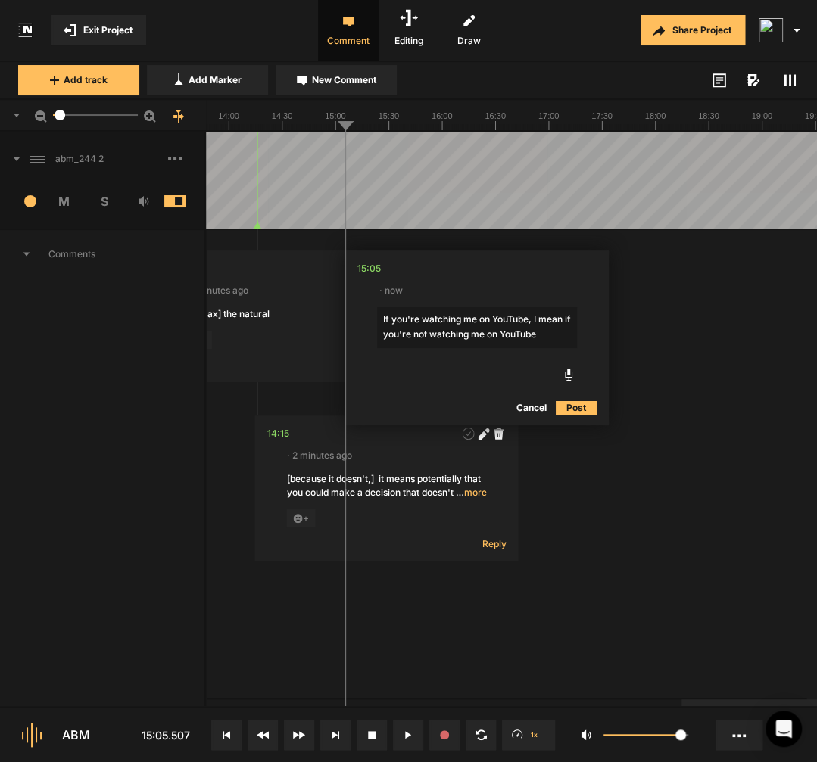
click at [572, 316] on textarea "If you're watching me on YouTube, I mean if you're not watching me on YouTube" at bounding box center [477, 327] width 200 height 41
click at [380, 313] on textarea "If you're watching me on YouTube, I mean ]if you're not watching me on YouTube" at bounding box center [477, 327] width 200 height 41
type textarea "[If you're watching me on YouTube, I mean ]if you're not watching me on YouTube"
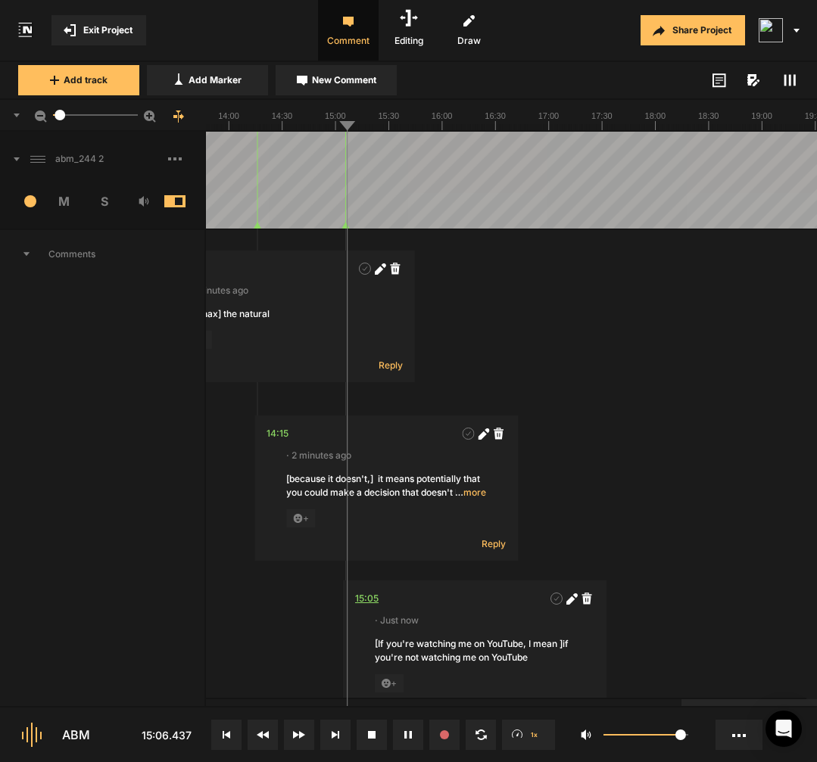
click at [373, 601] on div "15:05" at bounding box center [366, 598] width 23 height 15
click at [343, 226] on icon at bounding box center [345, 226] width 7 height 6
click at [370, 597] on div "15:05" at bounding box center [366, 598] width 23 height 15
click at [572, 603] on icon at bounding box center [570, 600] width 8 height 8
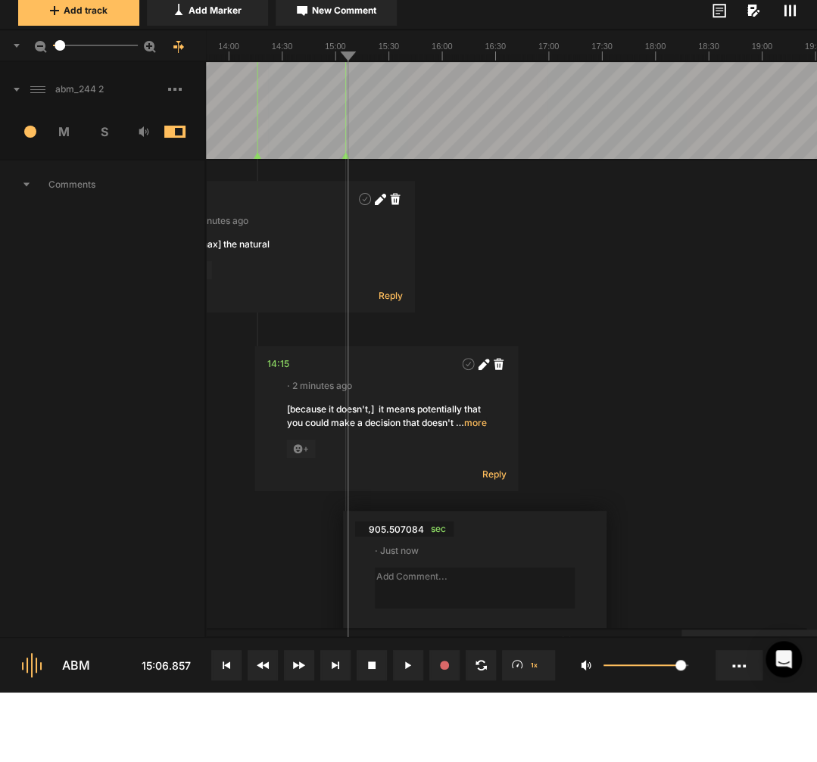
click at [676, 578] on div "05:52 · 16 minutes ago [of being answer] of being able to answer + Reply 07:04 …" at bounding box center [263, 570] width 3055 height 681
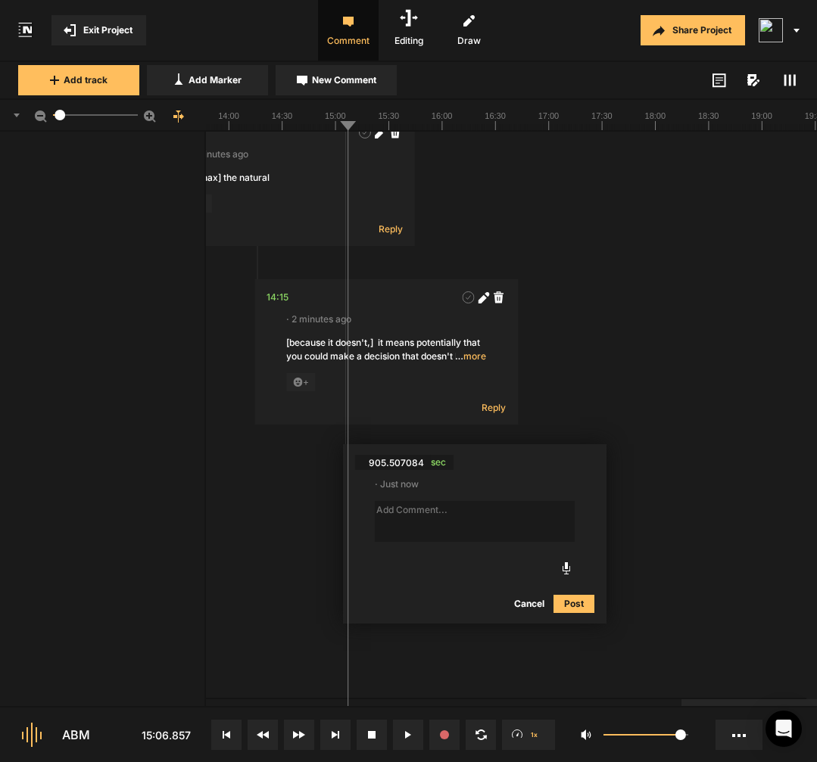
scroll to position [236, 0]
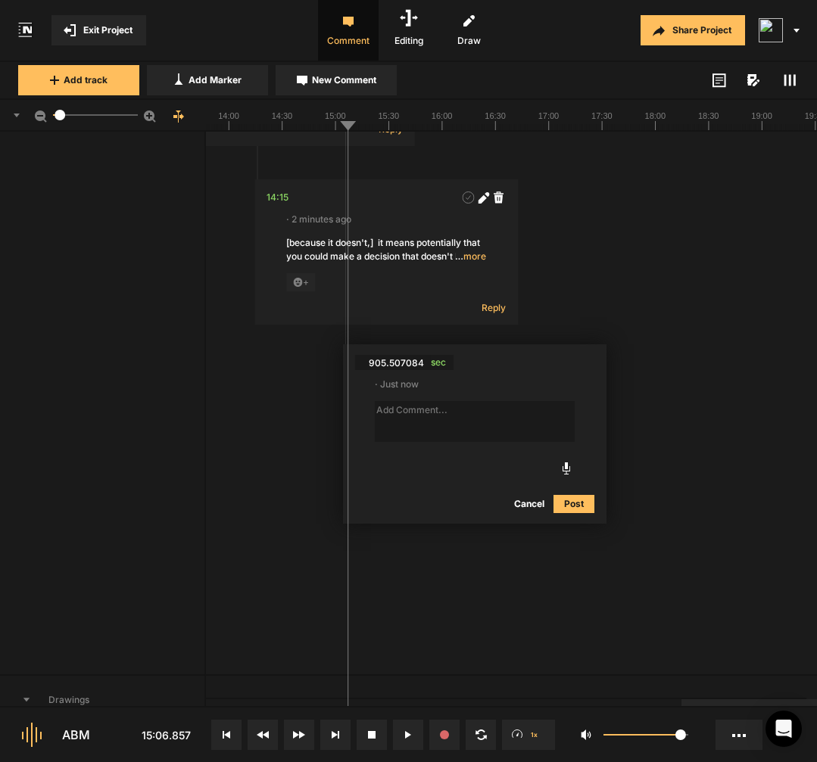
click at [532, 503] on button "Cancel" at bounding box center [529, 504] width 48 height 18
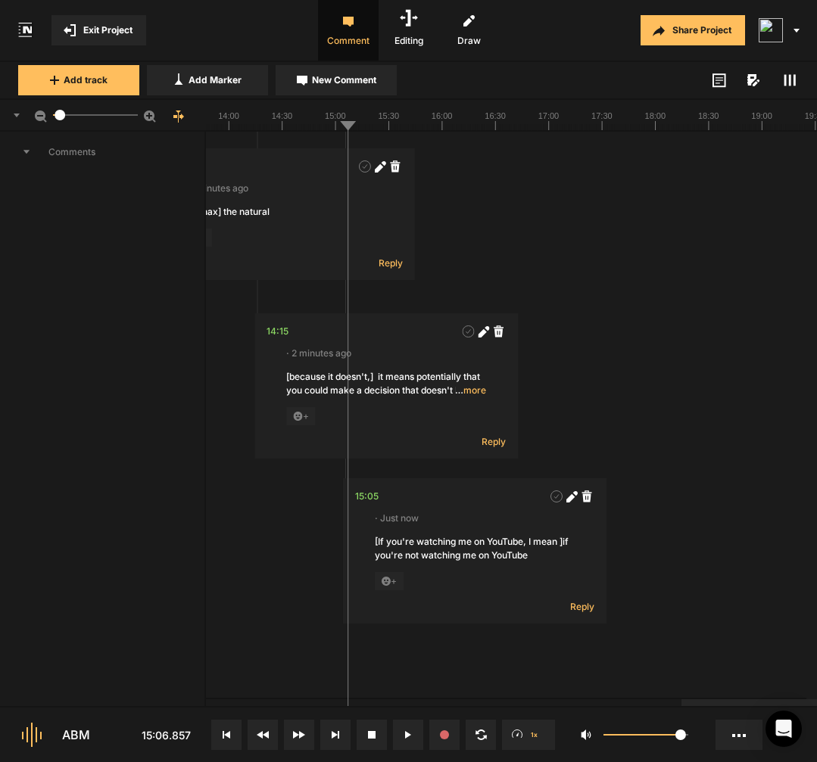
scroll to position [44, 0]
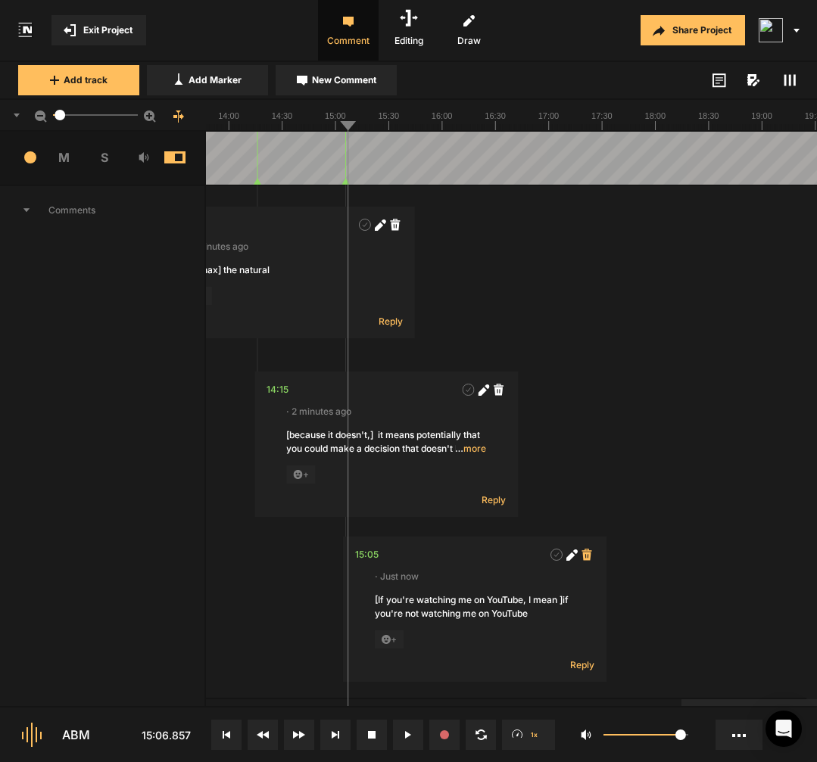
click at [593, 557] on span at bounding box center [586, 554] width 15 height 15
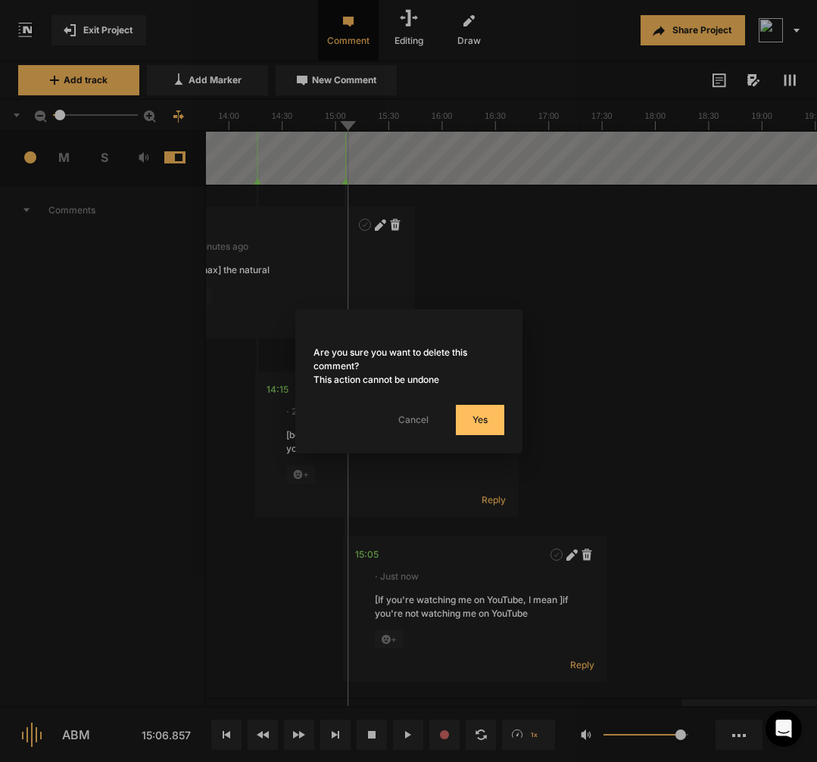
click at [491, 423] on button "Yes" at bounding box center [480, 420] width 48 height 30
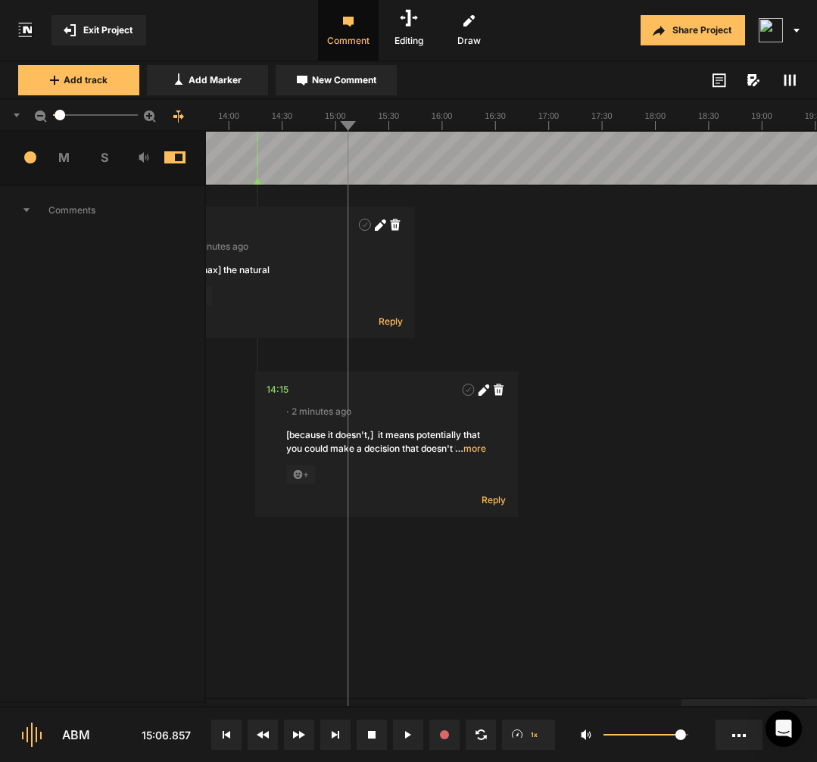
scroll to position [20, 0]
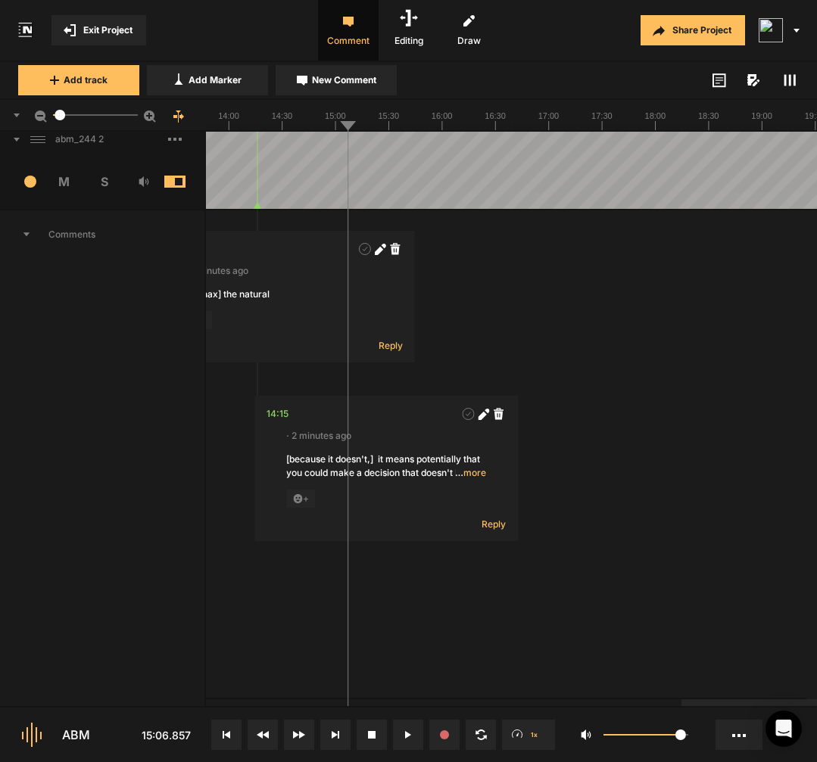
click at [342, 157] on div at bounding box center [263, 160] width 3055 height 97
click at [344, 81] on span "New Comment" at bounding box center [344, 80] width 64 height 14
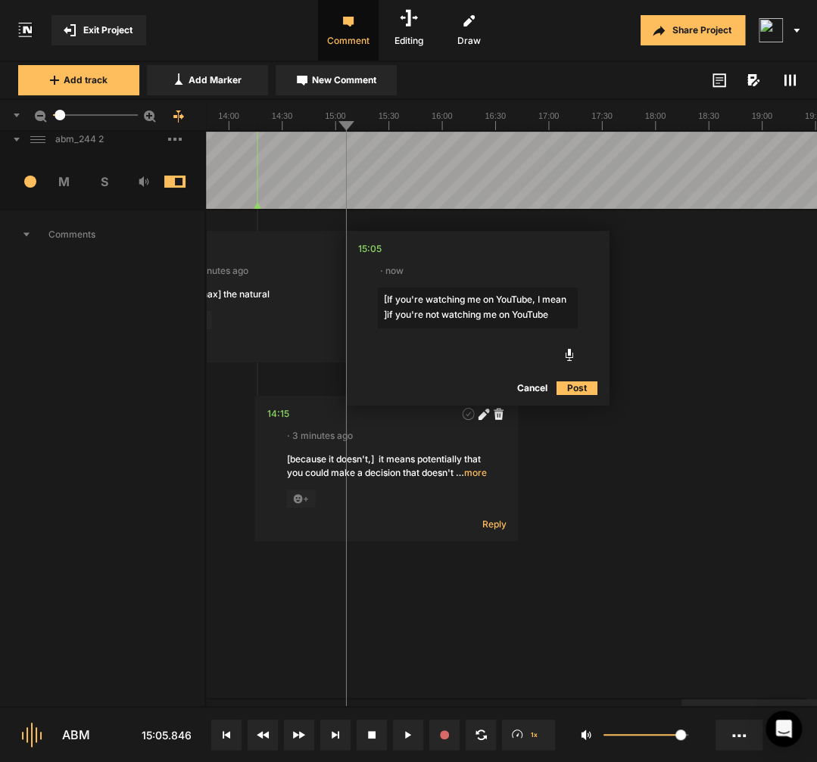
click at [388, 289] on textarea "[If you're watching me on YouTube, I mean ]if you're not watching me on YouTube" at bounding box center [478, 308] width 200 height 41
type textarea "[If you're watching me on YouTube, I mean ]if you're not watching me on YouTube"
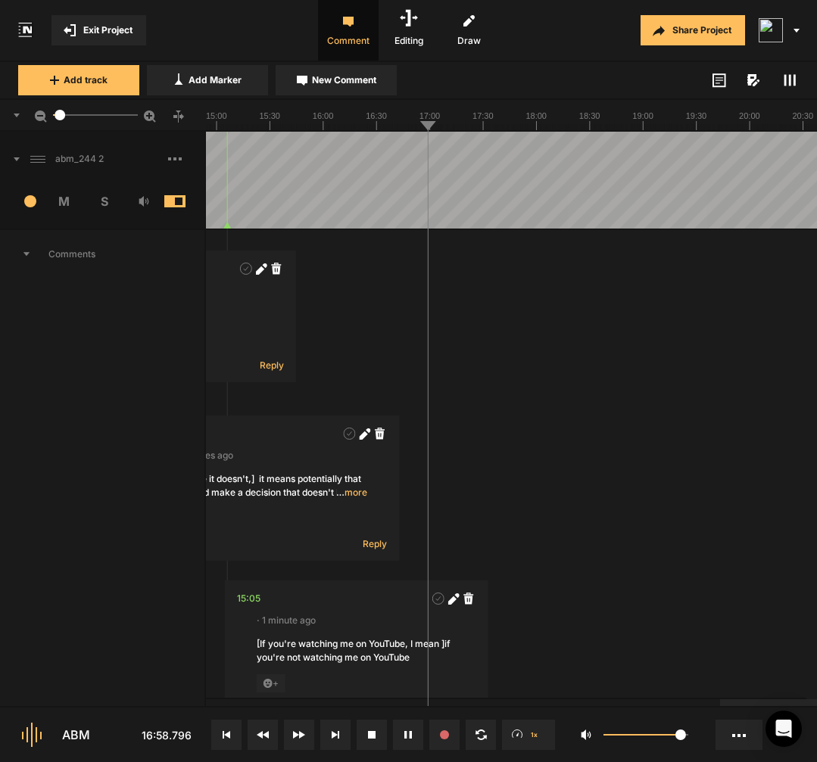
scroll to position [0, 0]
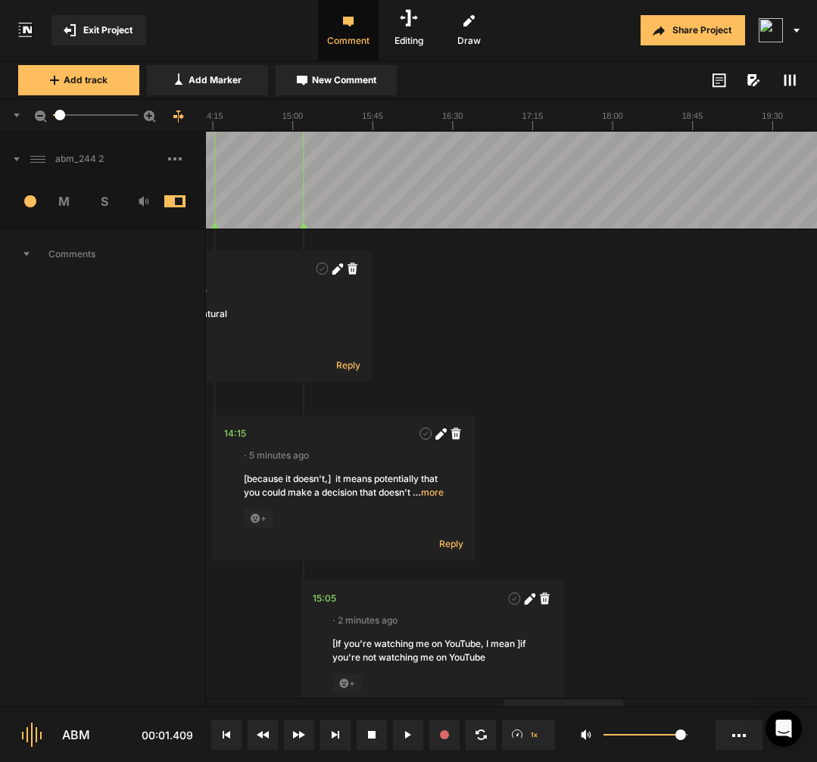
click at [376, 212] on div at bounding box center [220, 180] width 3055 height 97
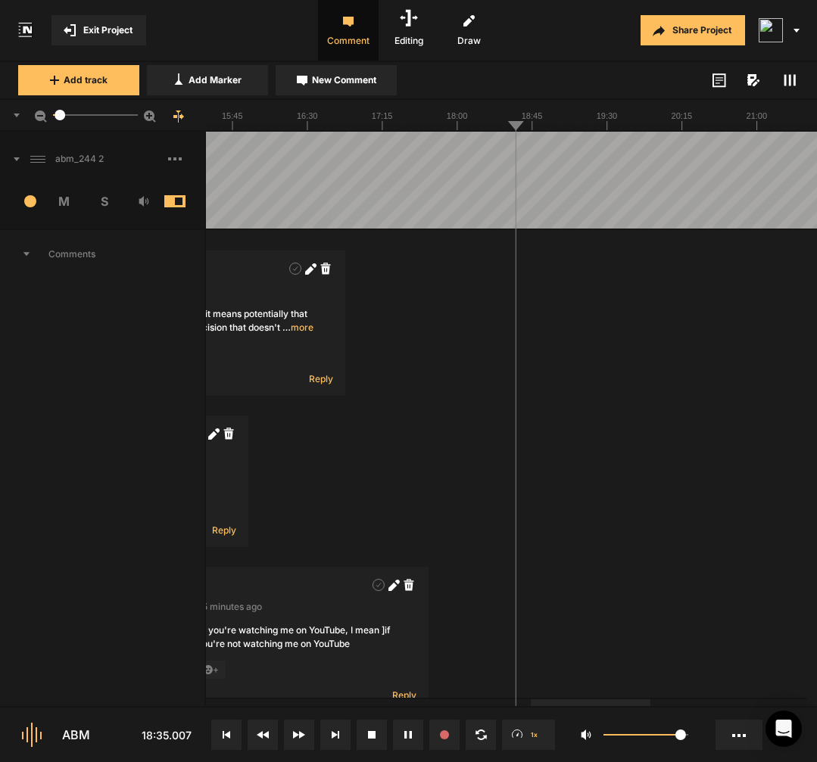
click at [510, 210] on div at bounding box center [90, 180] width 2862 height 97
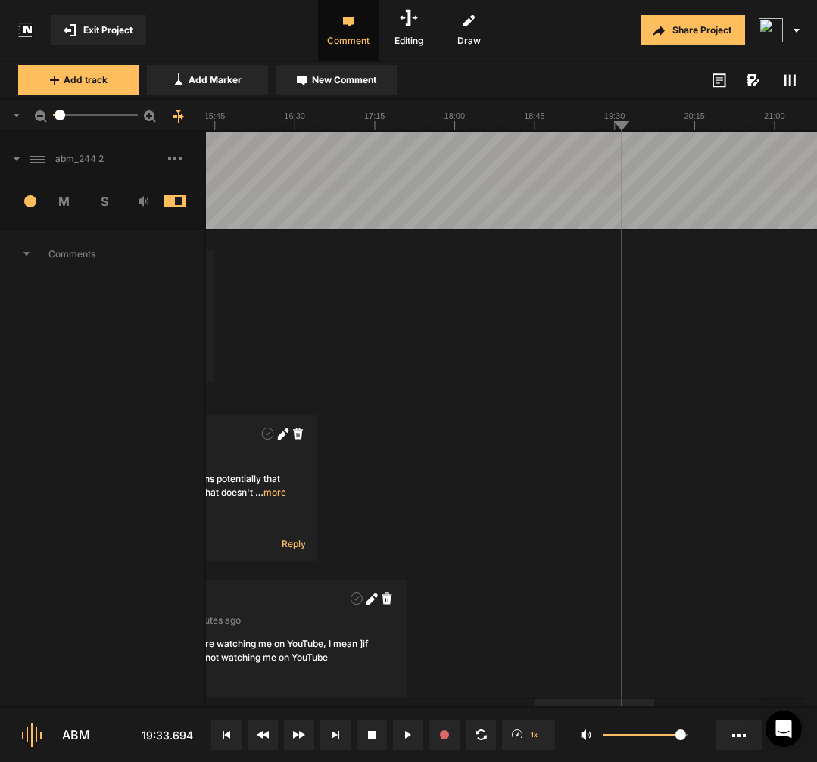
click at [579, 197] on div at bounding box center [63, 180] width 3055 height 97
click at [478, 451] on div "05:52 · 23 minutes ago [of being answer] of being able to answer + Reply 07:04 …" at bounding box center [63, 570] width 3055 height 681
click at [619, 207] on div at bounding box center [63, 180] width 3055 height 97
click at [614, 207] on div at bounding box center [63, 180] width 3055 height 97
click at [608, 207] on div at bounding box center [63, 180] width 3055 height 97
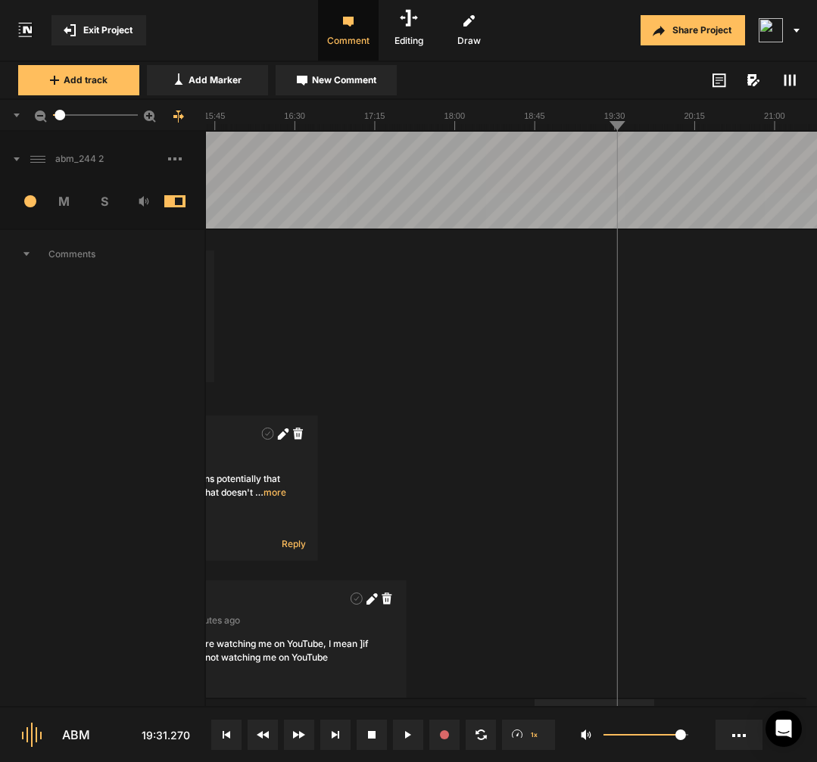
click at [613, 210] on div at bounding box center [63, 180] width 3055 height 97
click at [610, 210] on div at bounding box center [63, 180] width 3055 height 97
click at [373, 78] on span "New Comment" at bounding box center [344, 80] width 64 height 14
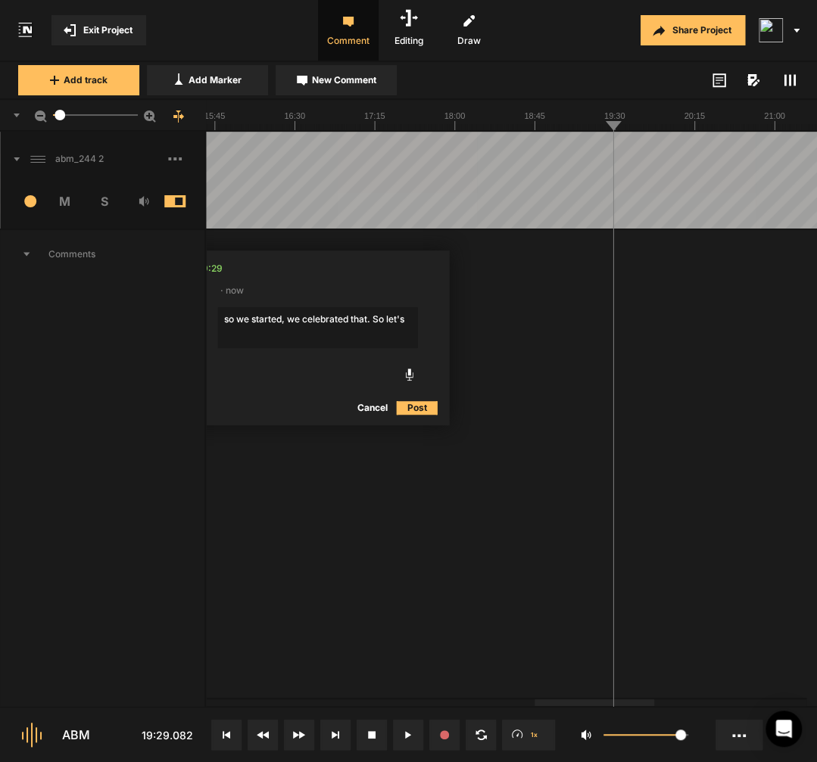
click at [225, 322] on textarea "so we started, we celebrated that. So let's" at bounding box center [318, 327] width 200 height 41
click at [375, 319] on textarea "[ so we started, we celebrated that. So let's" at bounding box center [318, 327] width 200 height 41
type textarea "[ so we started, we celebrated that-] . So let'sbring this full circle"
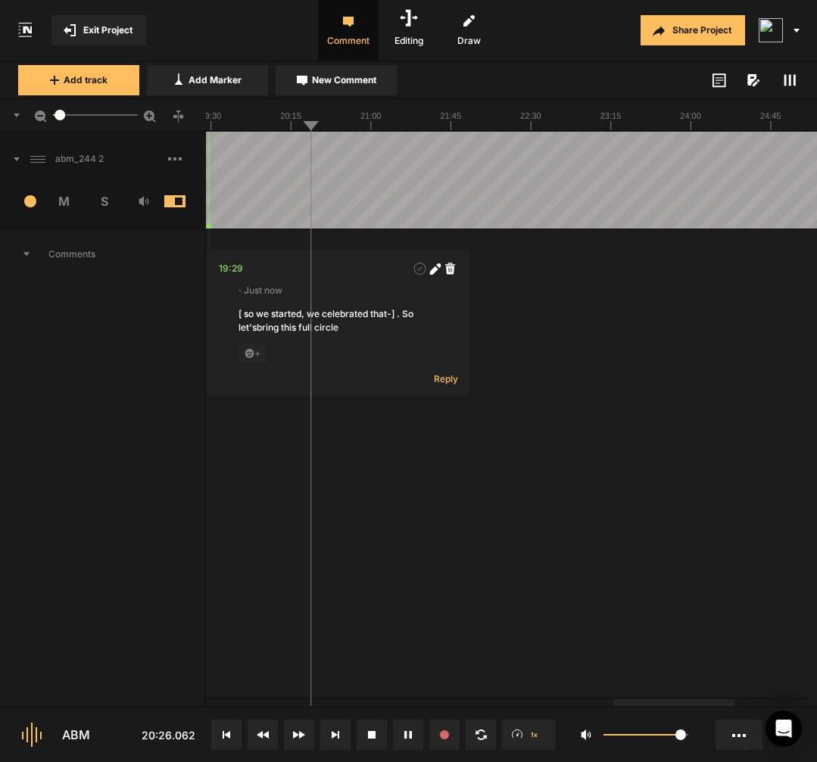
scroll to position [0, 0]
click at [323, 92] on button "New Comment" at bounding box center [336, 80] width 121 height 30
type textarea "[fune] fundamental"
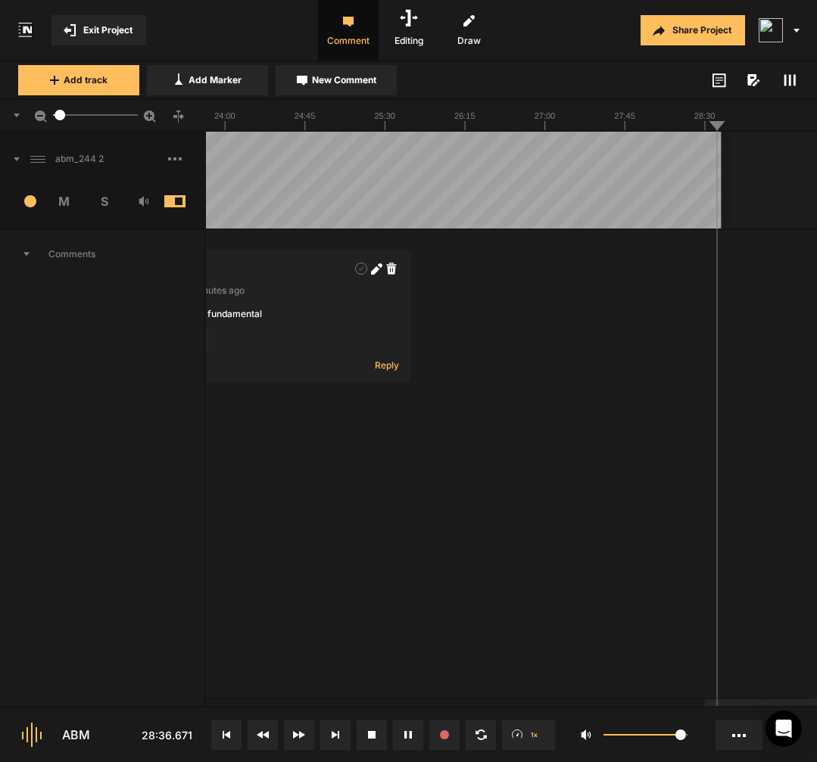
click at [172, 161] on span at bounding box center [186, 159] width 36 height 24
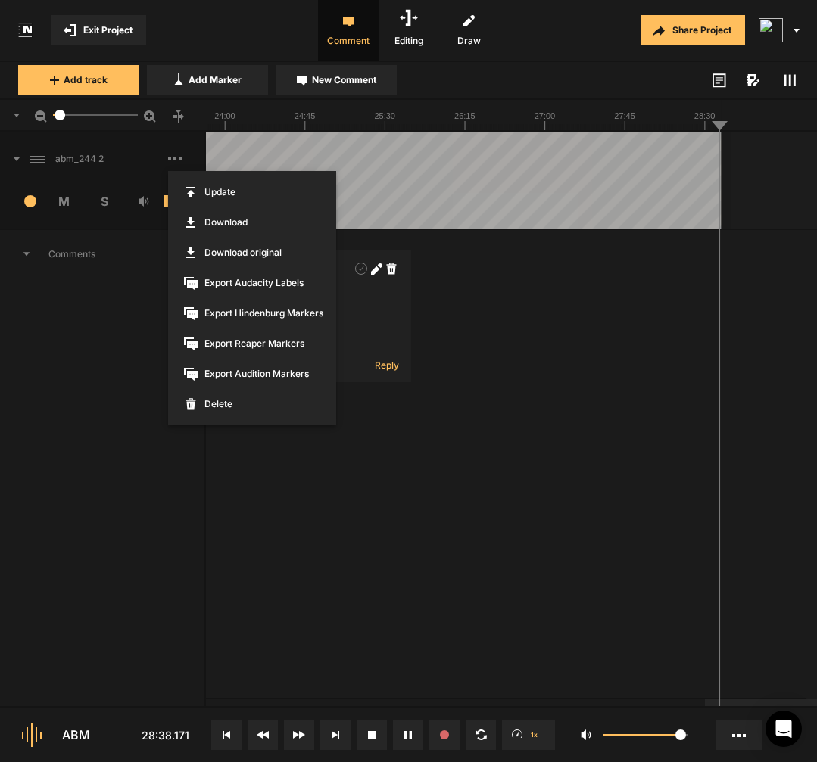
click at [234, 343] on span "Export Reaper Markers" at bounding box center [252, 344] width 168 height 30
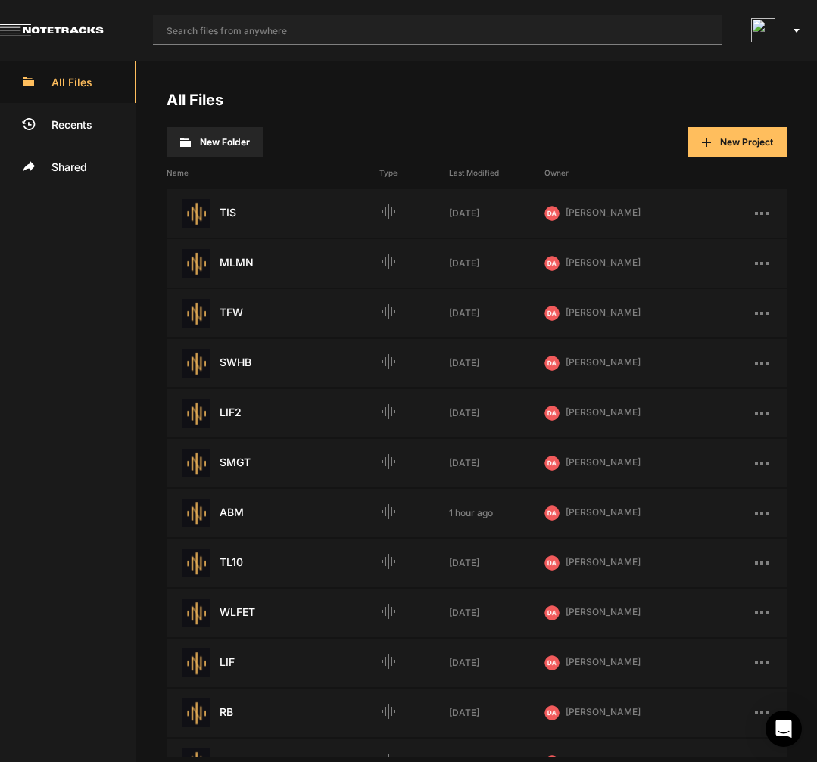
click at [265, 31] on input "text" at bounding box center [437, 30] width 569 height 30
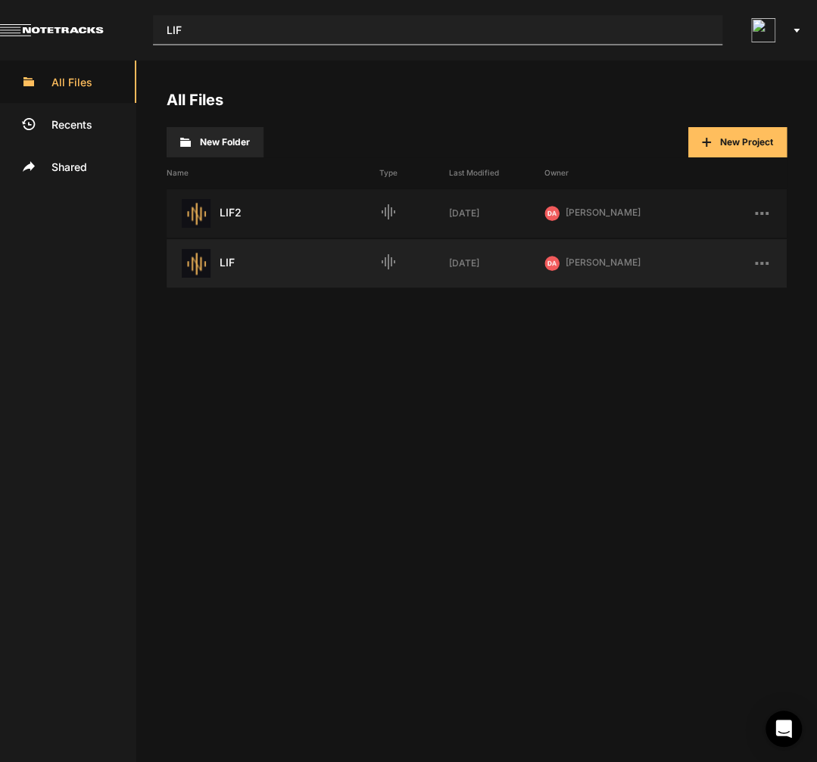
type input "LIF"
click at [275, 269] on div "LIF Last Modified: [DATE]" at bounding box center [273, 263] width 213 height 29
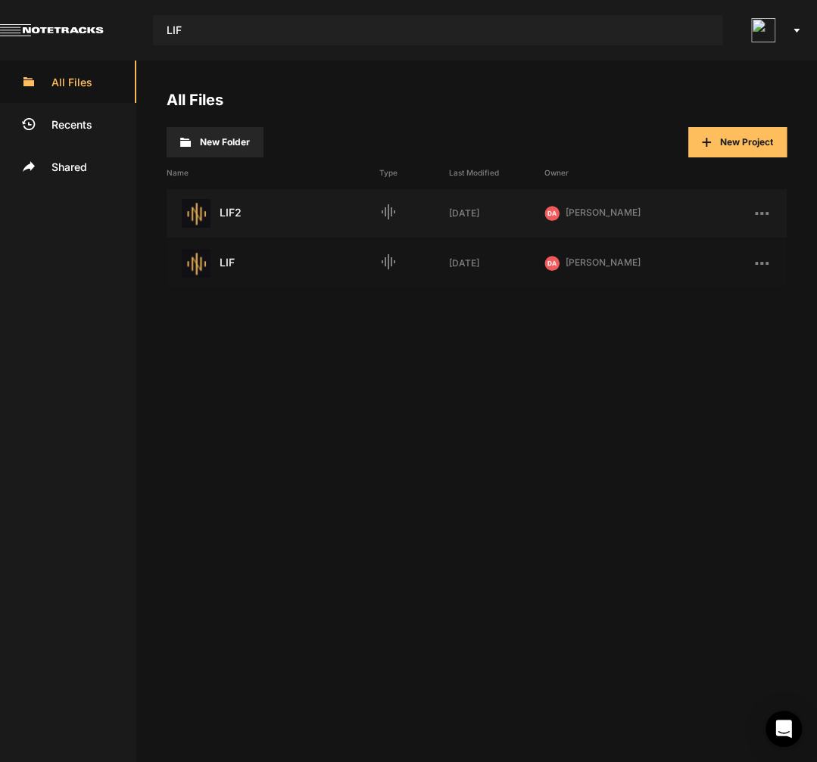
click at [275, 269] on div "LIF Last Modified: [DATE]" at bounding box center [273, 263] width 213 height 29
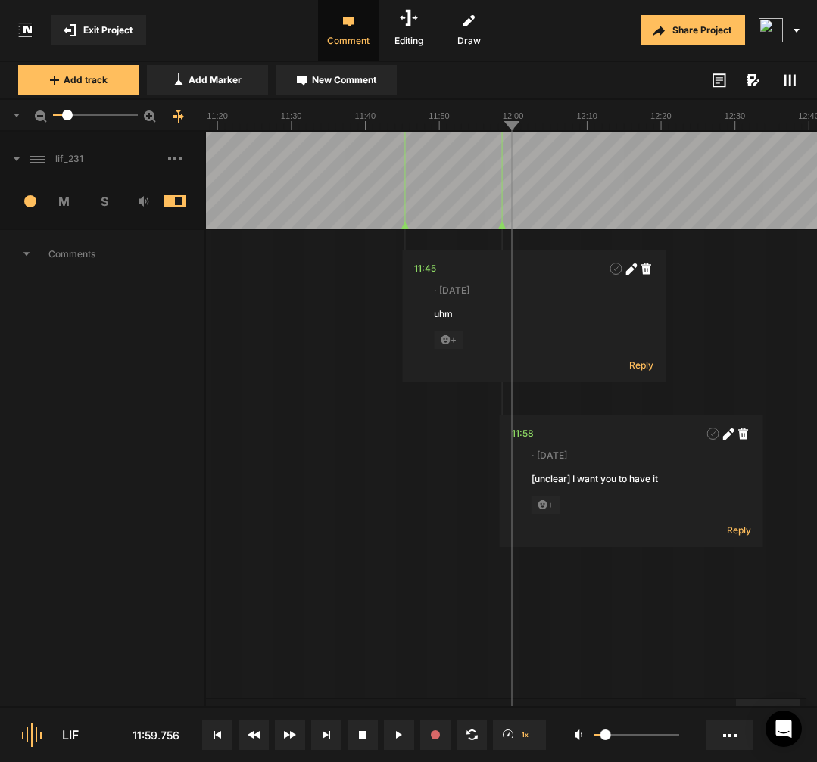
click at [176, 157] on span at bounding box center [186, 159] width 36 height 24
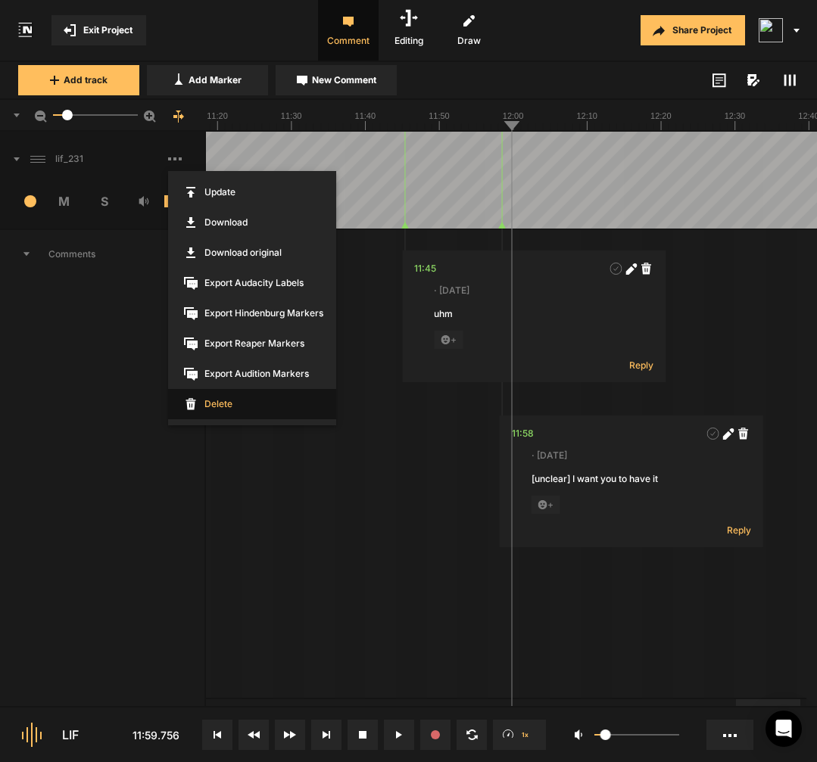
click at [242, 403] on span "Delete" at bounding box center [252, 404] width 168 height 30
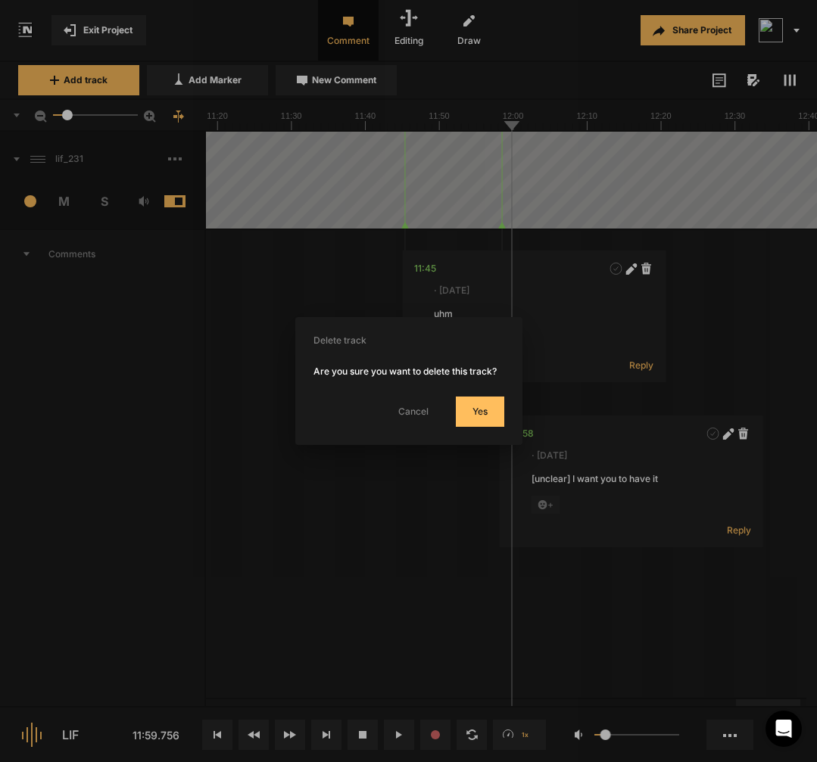
click at [482, 421] on button "Yes" at bounding box center [480, 412] width 48 height 30
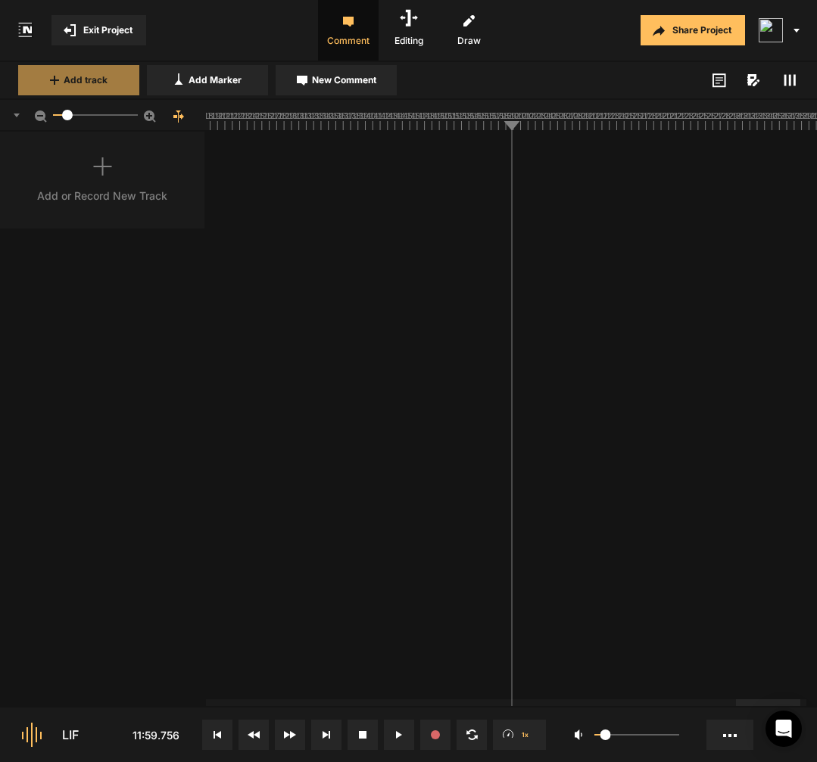
click at [111, 73] on button "Add track" at bounding box center [78, 80] width 121 height 30
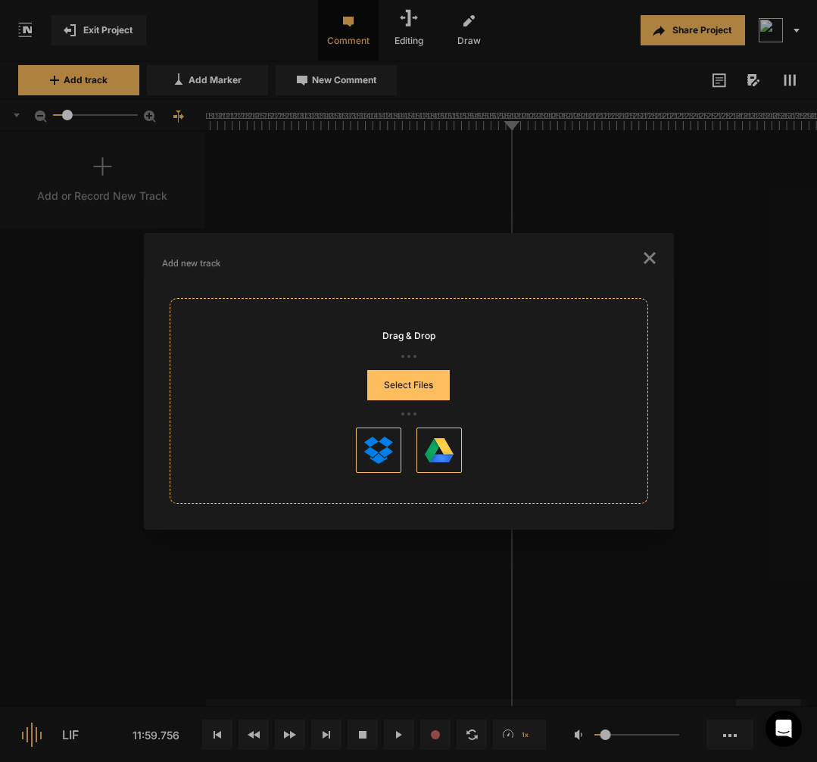
click at [396, 384] on button "Select Files" at bounding box center [408, 385] width 83 height 30
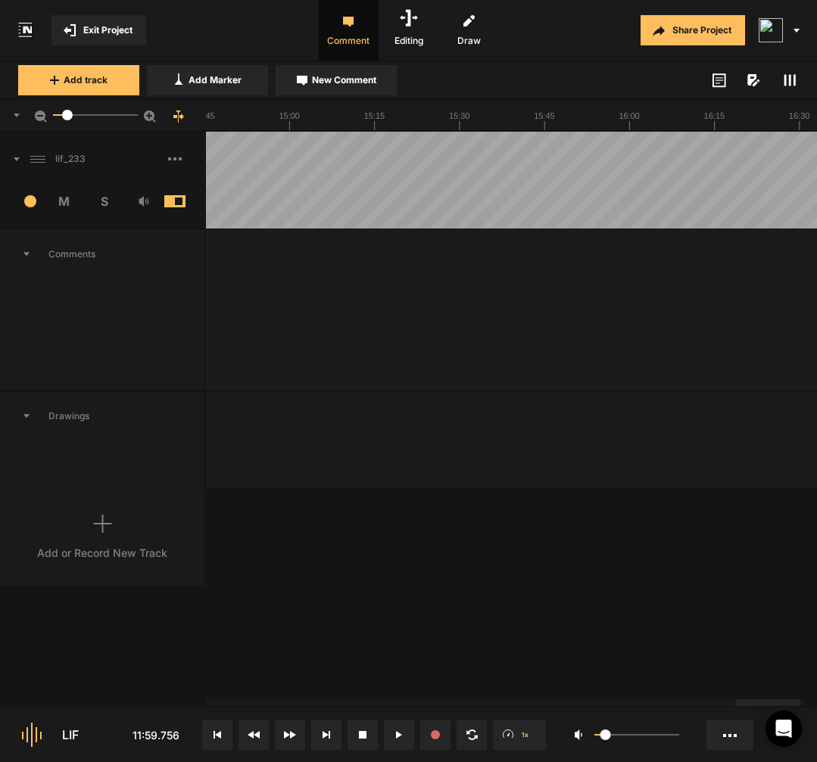
click at [213, 743] on button at bounding box center [217, 735] width 30 height 30
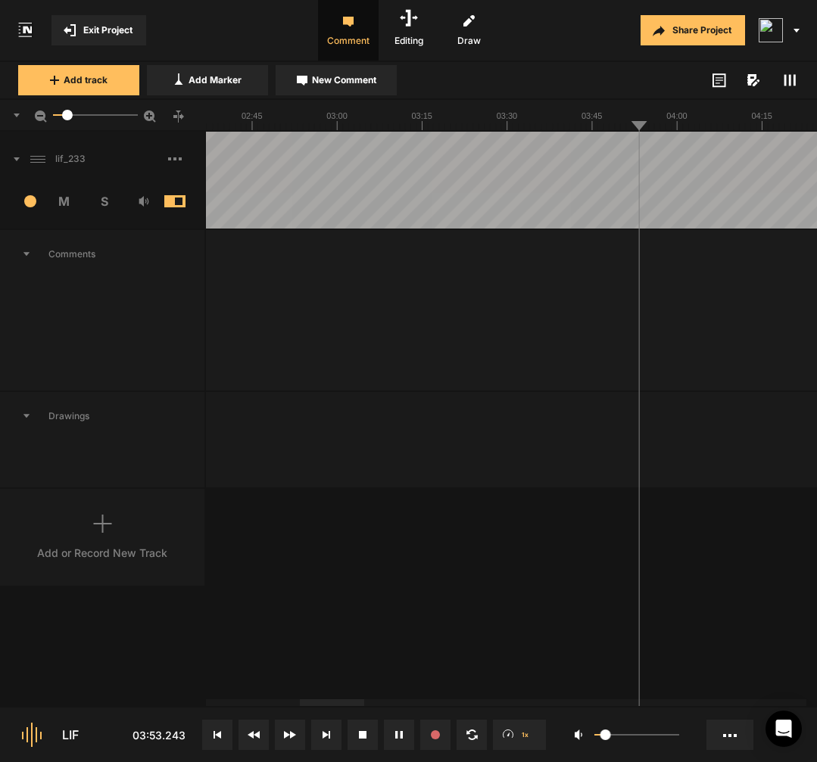
click at [401, 737] on icon at bounding box center [402, 735] width 2 height 8
click at [357, 87] on button "New Comment" at bounding box center [336, 80] width 121 height 30
paste textarea "the hum that it's the hum,"
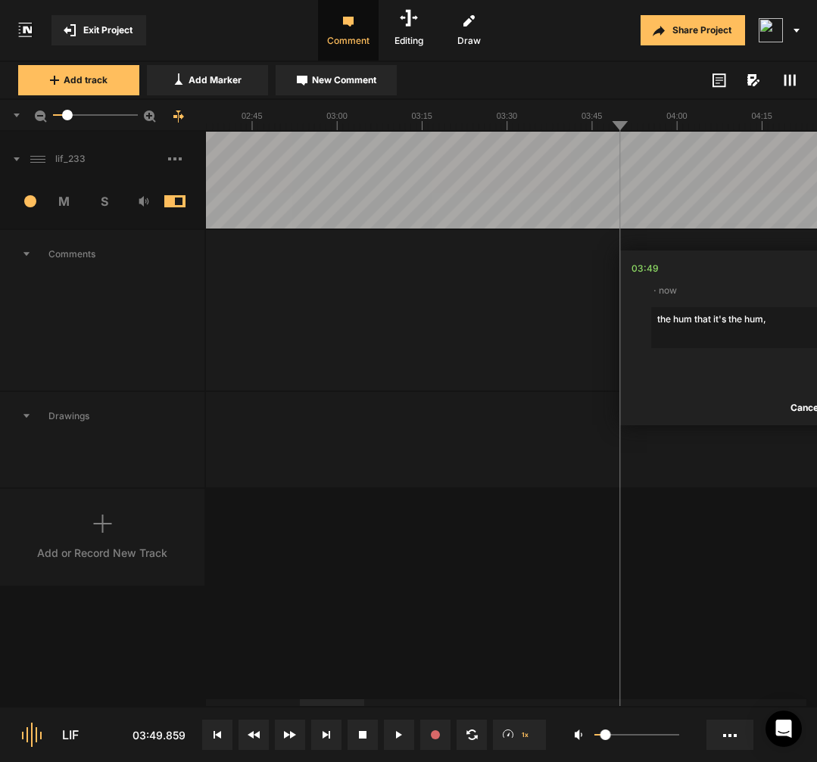
click at [801, 333] on textarea "the hum that it's the hum," at bounding box center [751, 327] width 200 height 41
paste textarea "it's the foundation that is always running. Do I belong?"
type textarea "the hum that it's the hum, it's the foundation that is always running. Do I bel…"
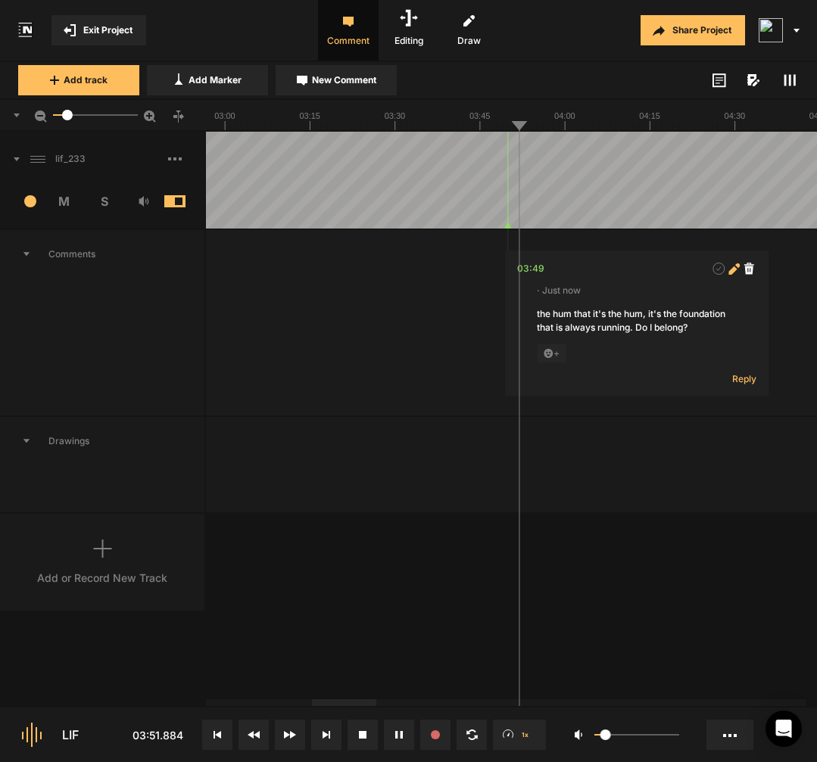
click at [734, 268] on icon at bounding box center [732, 270] width 8 height 8
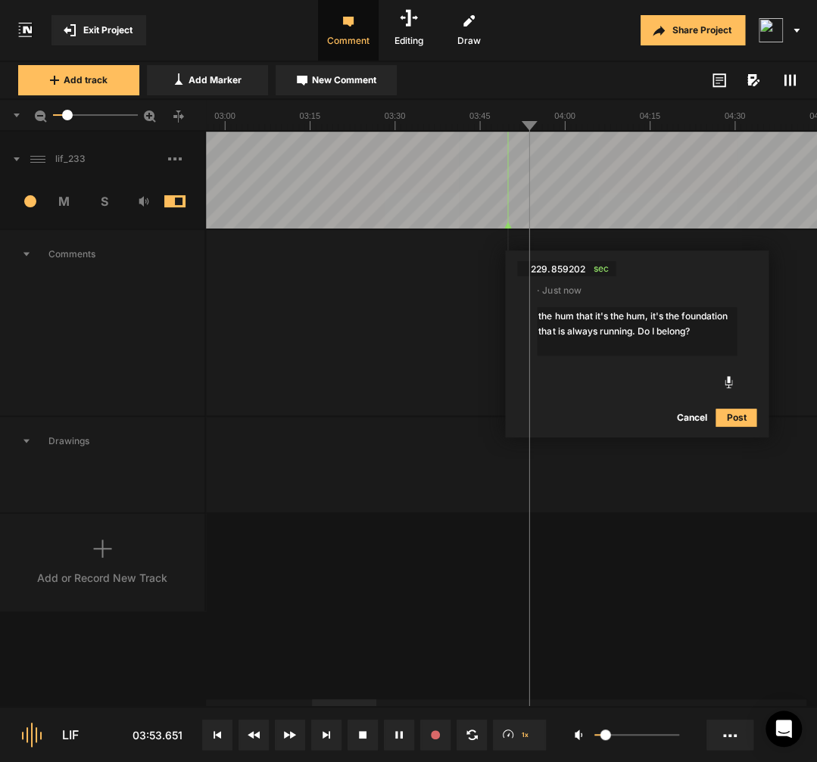
click at [653, 316] on textarea "the hum that it's the hum, it's the foundation that is always running. Do I bel…" at bounding box center [637, 331] width 200 height 48
type textarea "[ the hum that it's the hum,] it's the foundation that is always running. Do I …"
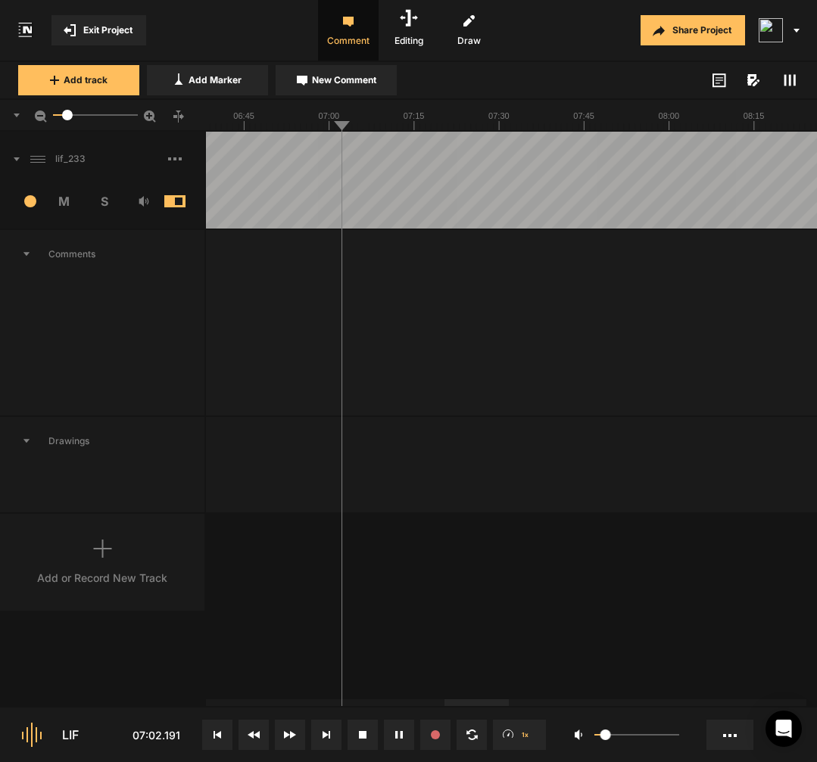
click at [252, 190] on div at bounding box center [791, 180] width 5683 height 97
click at [270, 210] on div at bounding box center [791, 180] width 5683 height 97
click at [333, 408] on div "03:49 · 3 minutes ago [ the hum that it's the hum,] it's the foundation that is…" at bounding box center [791, 323] width 5683 height 186
click at [484, 207] on div at bounding box center [791, 180] width 5683 height 97
click at [466, 204] on div at bounding box center [791, 180] width 5683 height 97
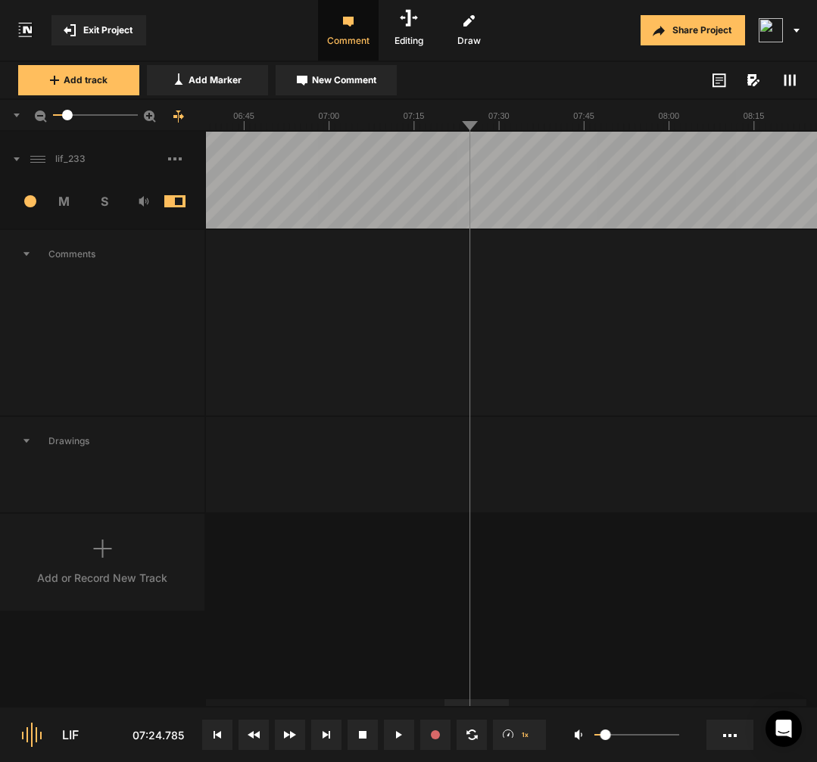
click at [704, 413] on div "03:49 · 4 minutes ago [ the hum that it's the hum,] it's the foundation that is…" at bounding box center [791, 323] width 5683 height 186
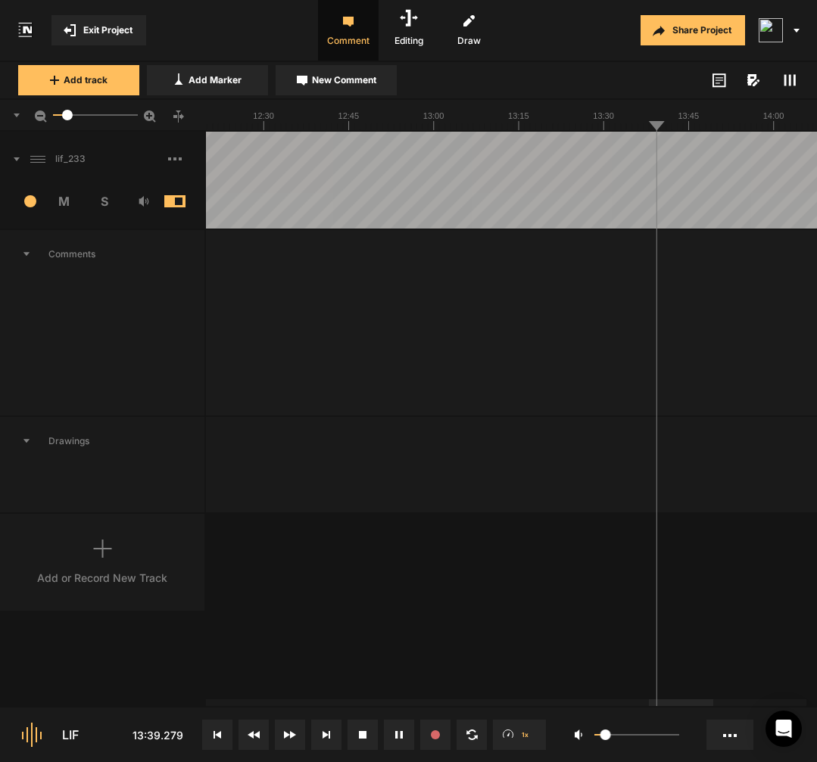
click at [370, 77] on span "New Comment" at bounding box center [344, 80] width 64 height 14
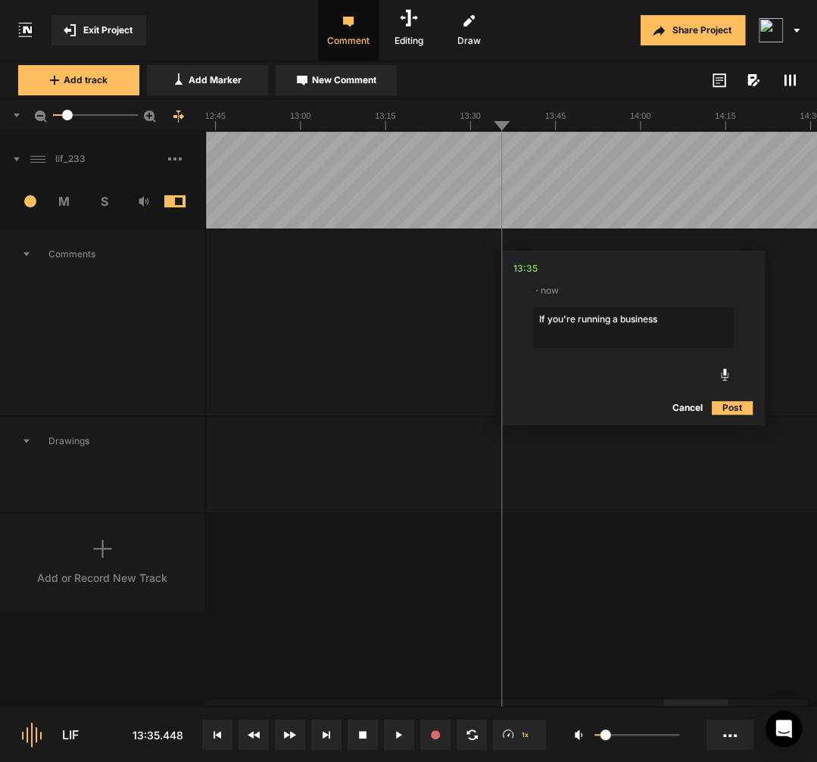
click at [619, 320] on textarea "If you're running a business" at bounding box center [633, 327] width 200 height 41
click at [619, 322] on textarea "If you're running a[mis-] business" at bounding box center [633, 327] width 200 height 41
type textarea "If you're running a [mis-] business"
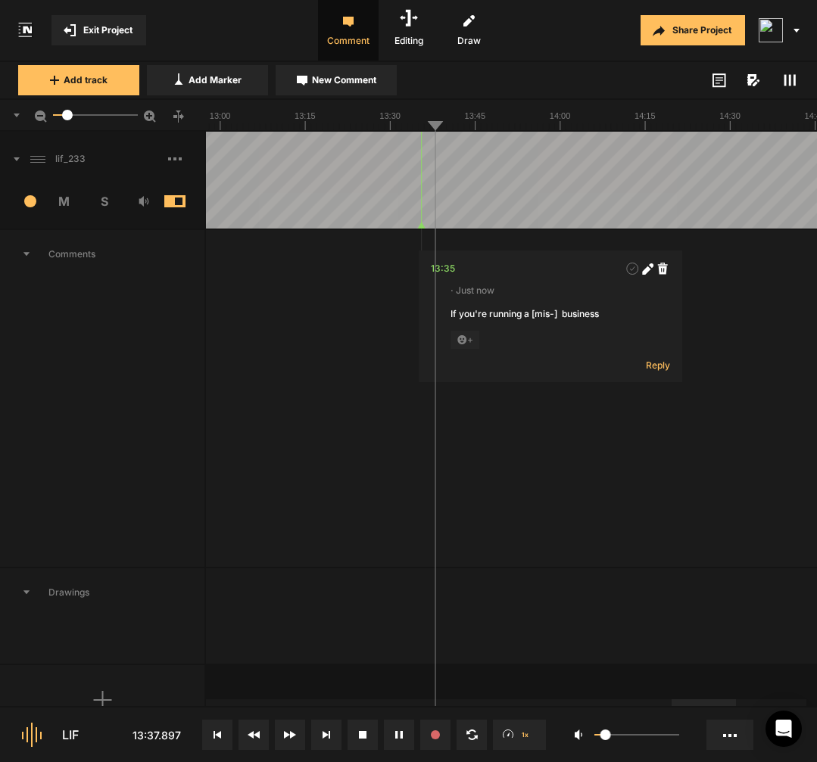
click at [644, 272] on icon at bounding box center [646, 270] width 8 height 8
click at [569, 313] on textarea "If you're running a [mis-] business" at bounding box center [551, 327] width 200 height 41
click at [539, 321] on textarea "If you're running a [mis-] a business" at bounding box center [551, 327] width 200 height 41
type textarea "If you're running [a mis-] a business"
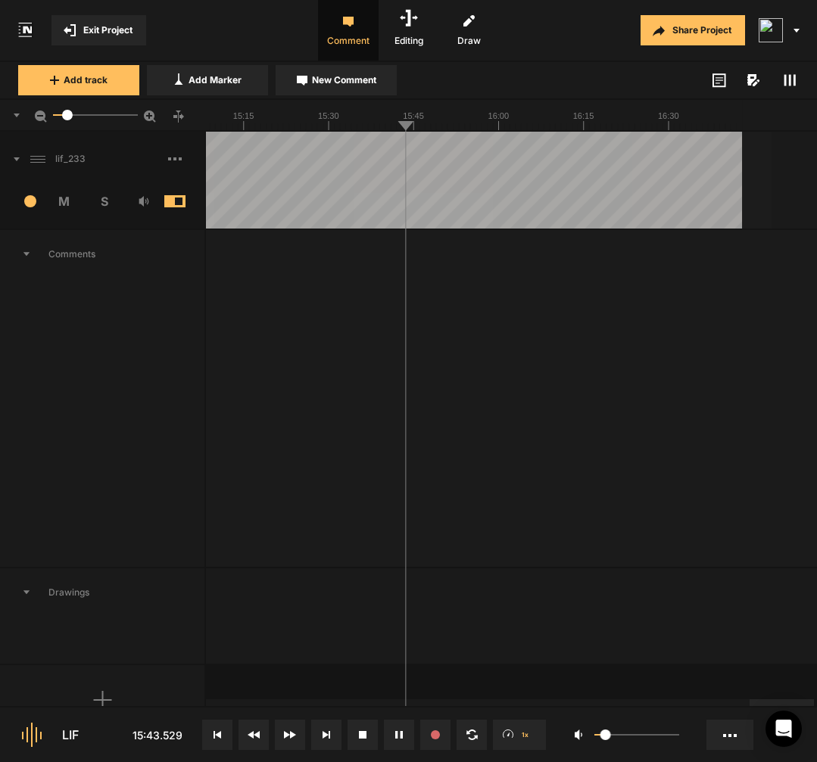
click at [357, 80] on span "New Comment" at bounding box center [344, 80] width 64 height 14
type textarea "uhm"
click at [181, 151] on span at bounding box center [186, 159] width 36 height 24
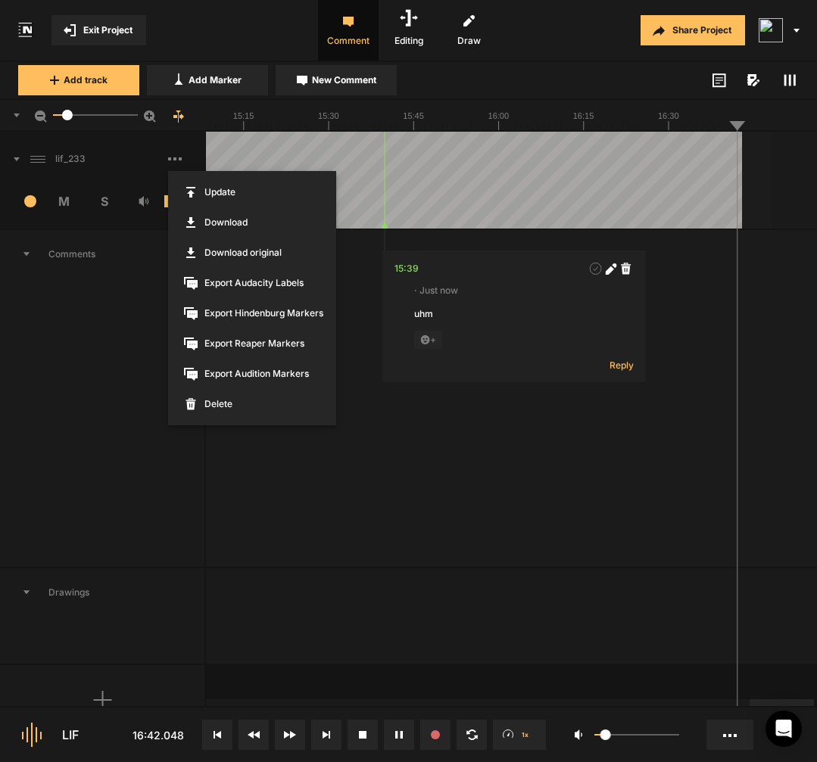
click at [261, 354] on span "Export Reaper Markers" at bounding box center [252, 344] width 168 height 30
